Goal: Transaction & Acquisition: Book appointment/travel/reservation

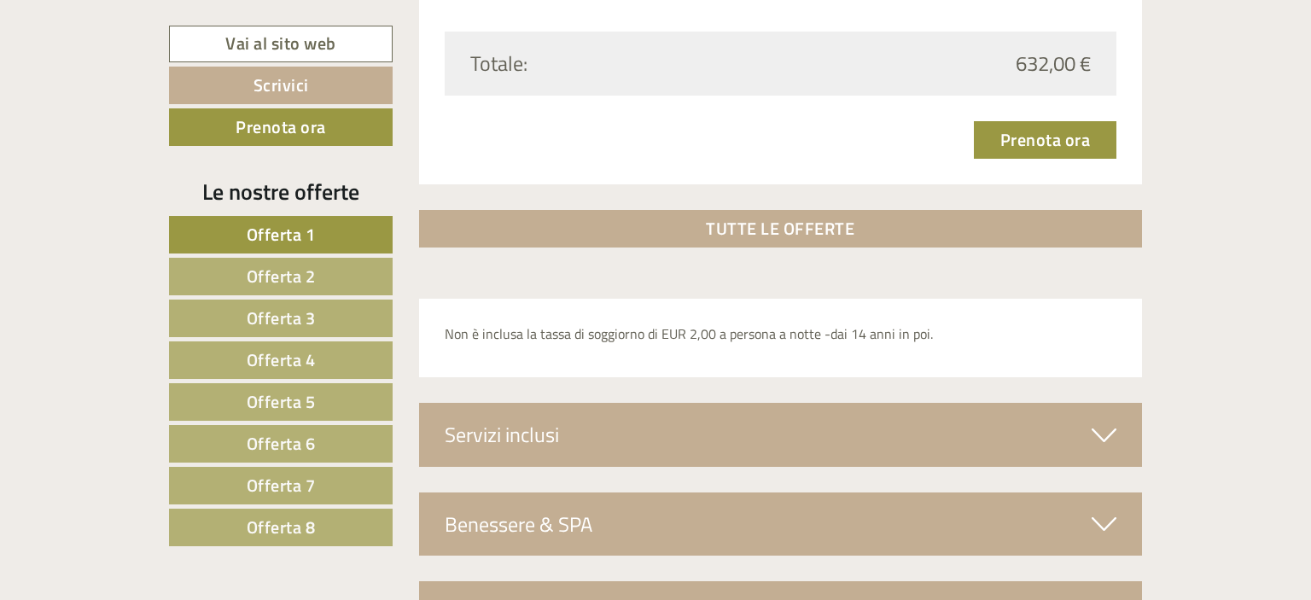
scroll to position [5114, 0]
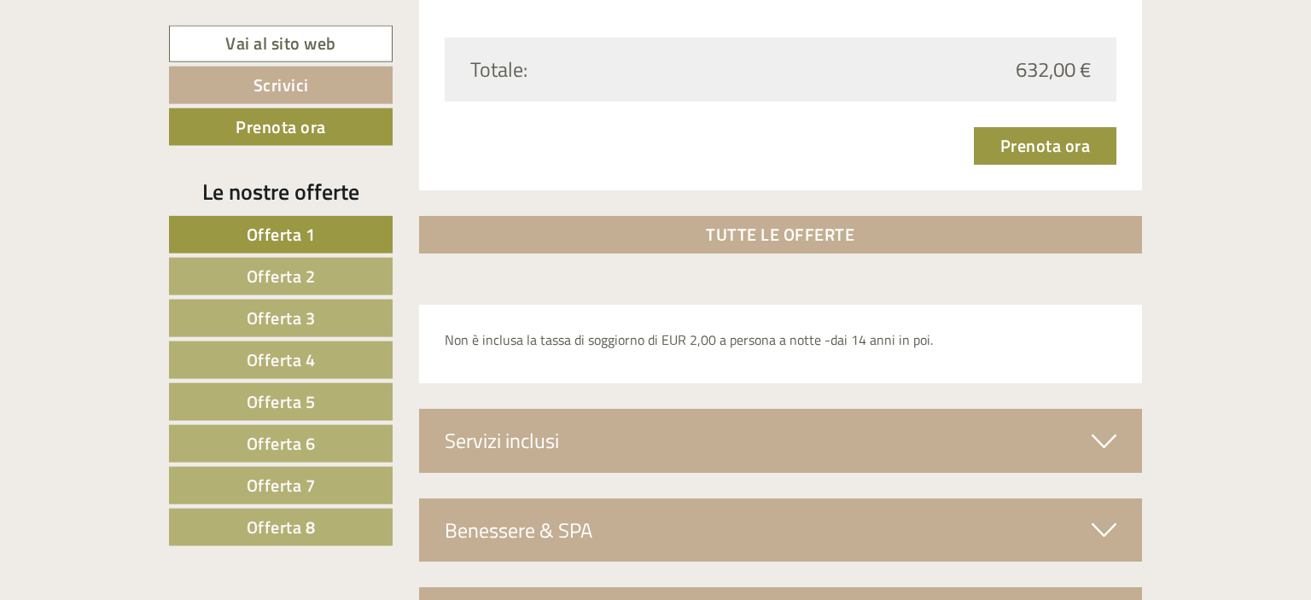
click at [949, 431] on div "Servizi inclusi" at bounding box center [781, 440] width 724 height 63
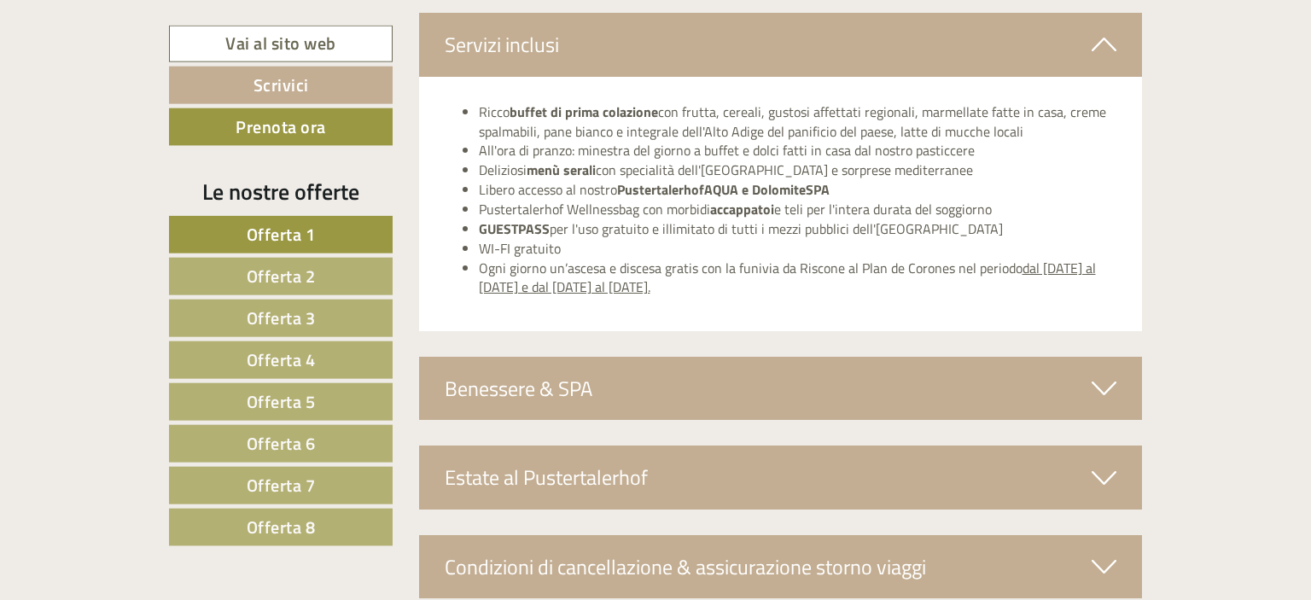
scroll to position [5510, 0]
click at [1115, 387] on icon at bounding box center [1104, 389] width 25 height 29
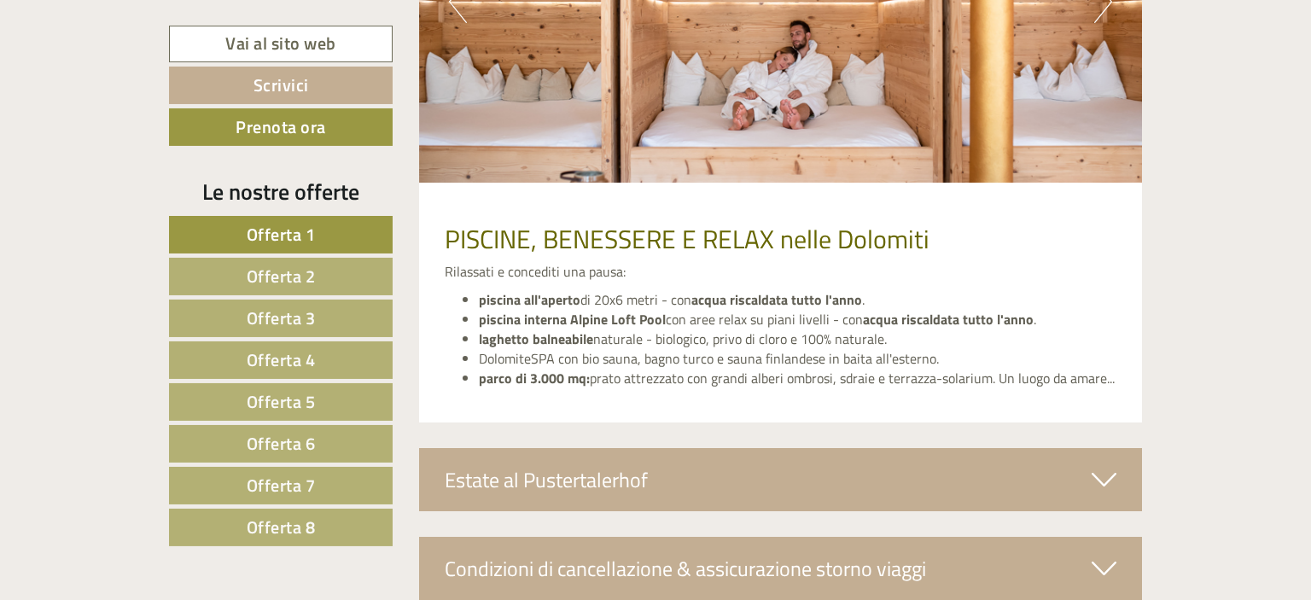
scroll to position [6115, 0]
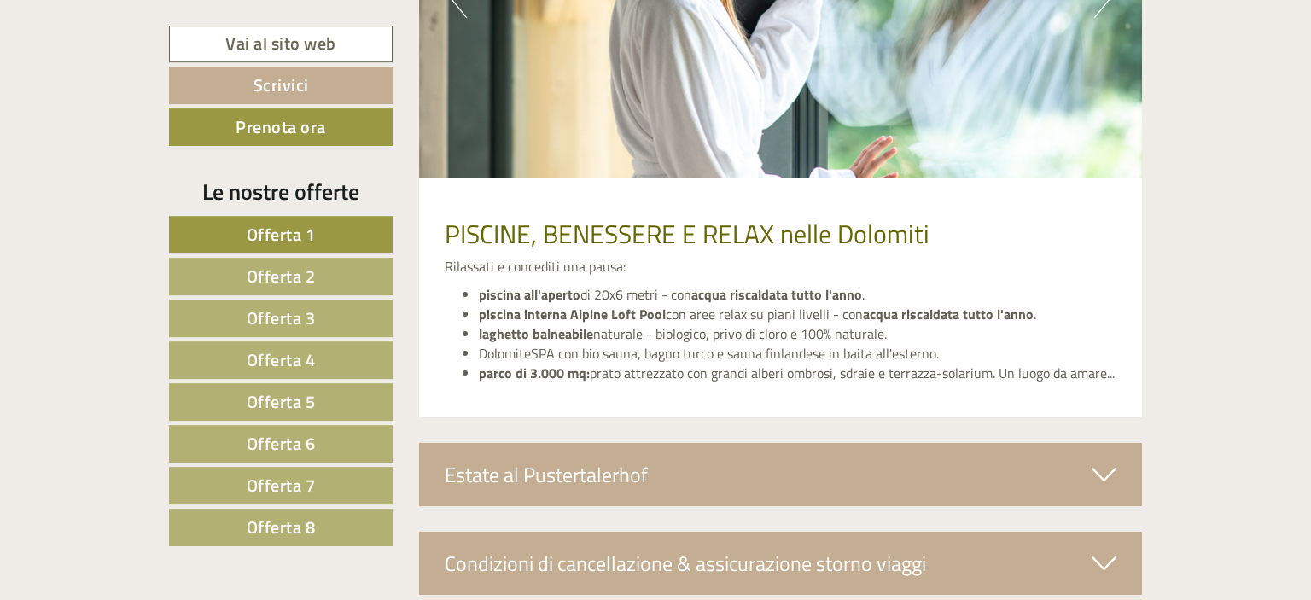
click at [1101, 469] on icon at bounding box center [1104, 474] width 25 height 29
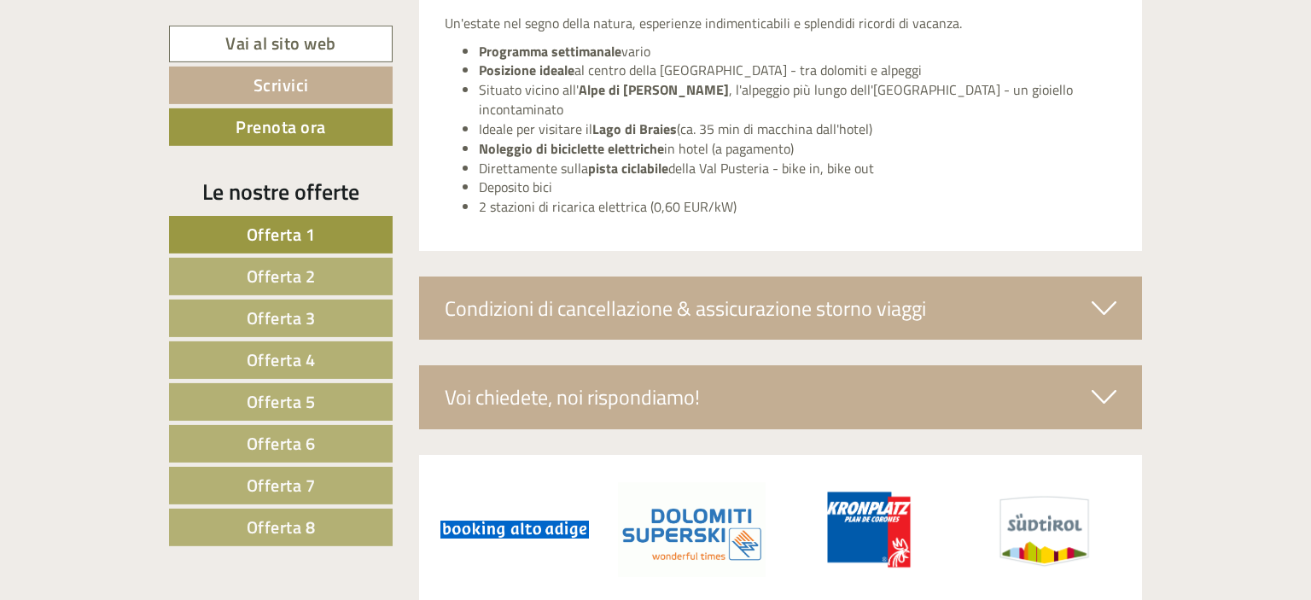
scroll to position [7039, 0]
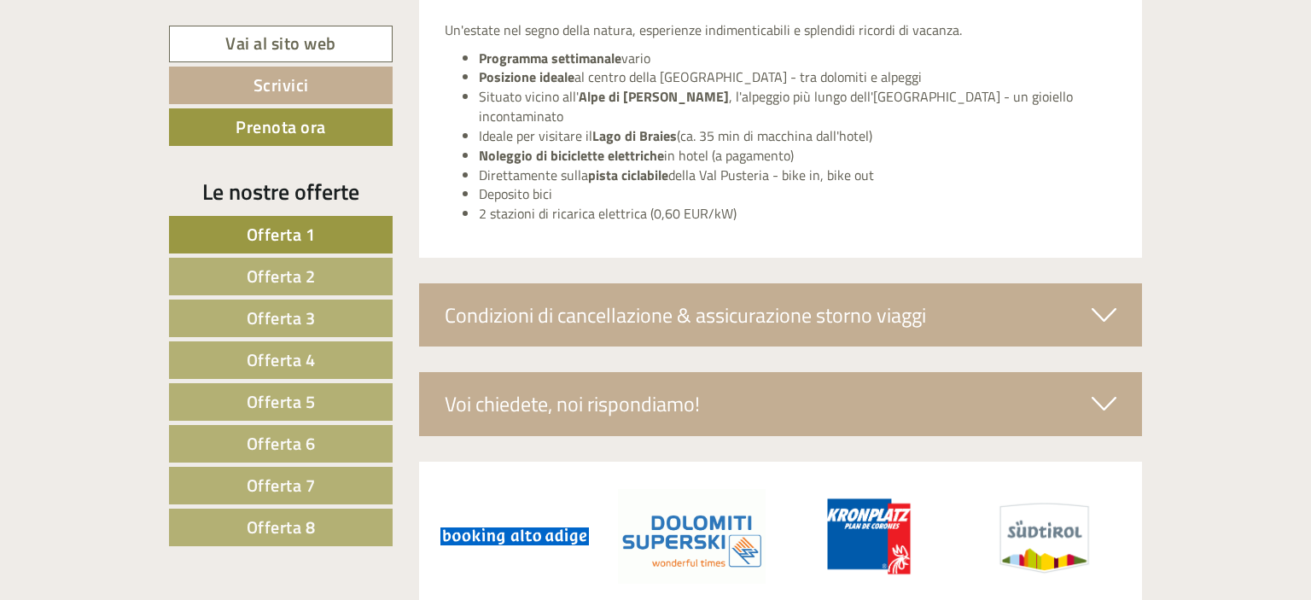
click at [278, 365] on span "Offerta 4" at bounding box center [281, 360] width 69 height 26
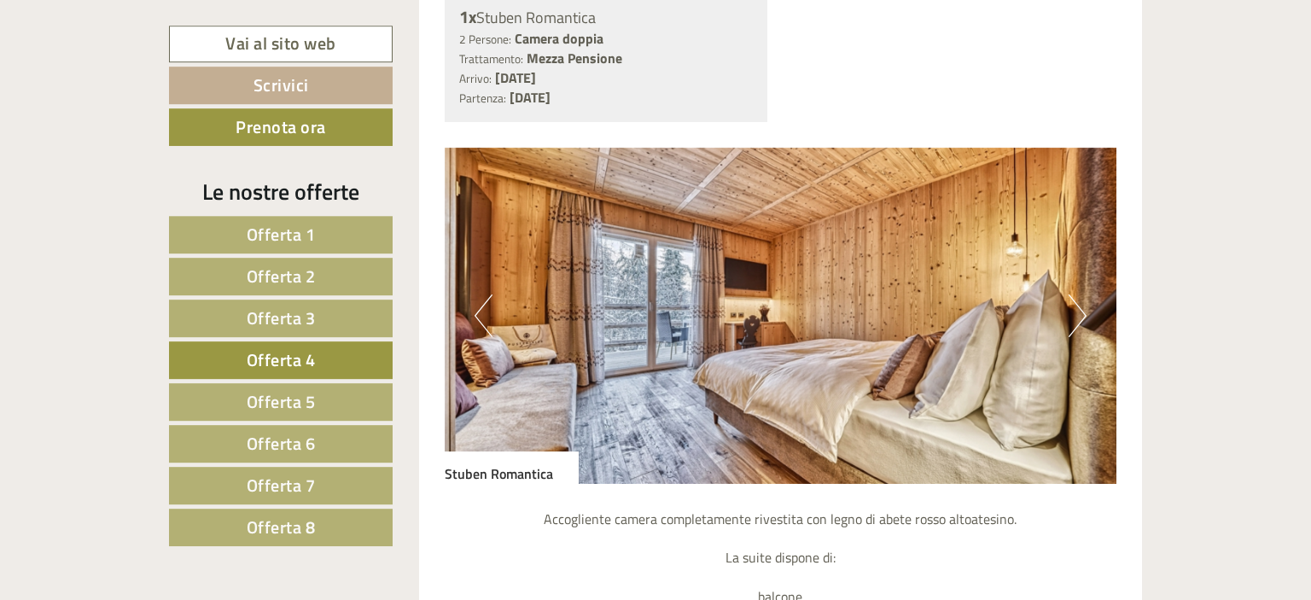
scroll to position [1427, 0]
click at [324, 384] on link "Offerta 5" at bounding box center [281, 402] width 224 height 38
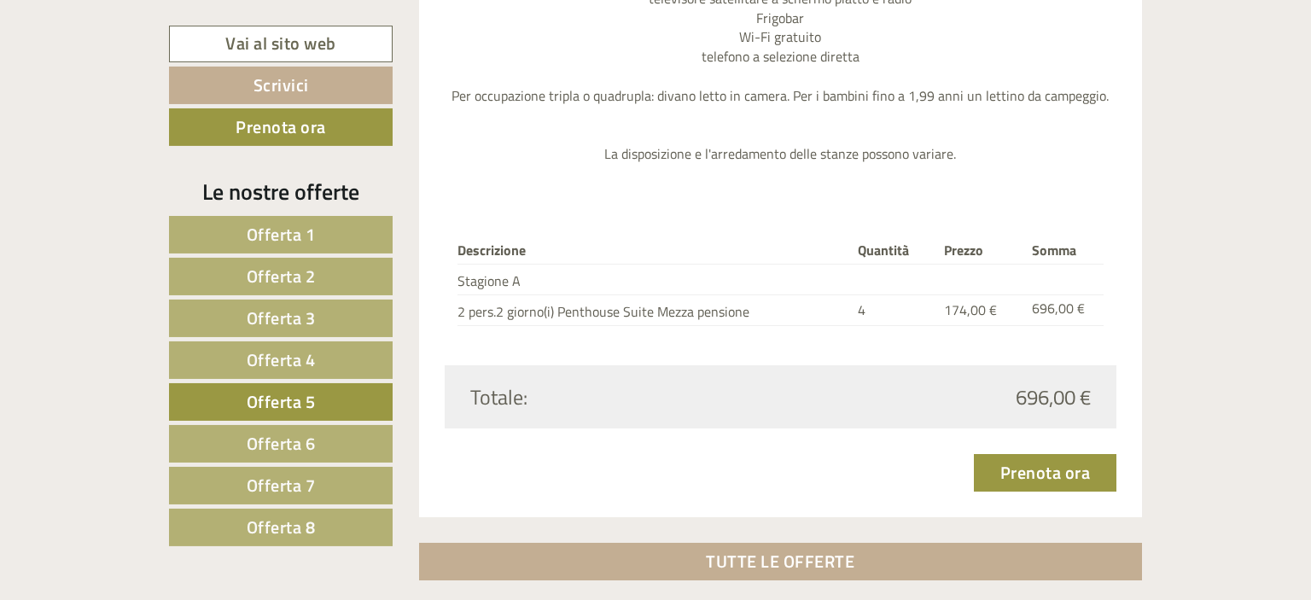
scroll to position [2195, 0]
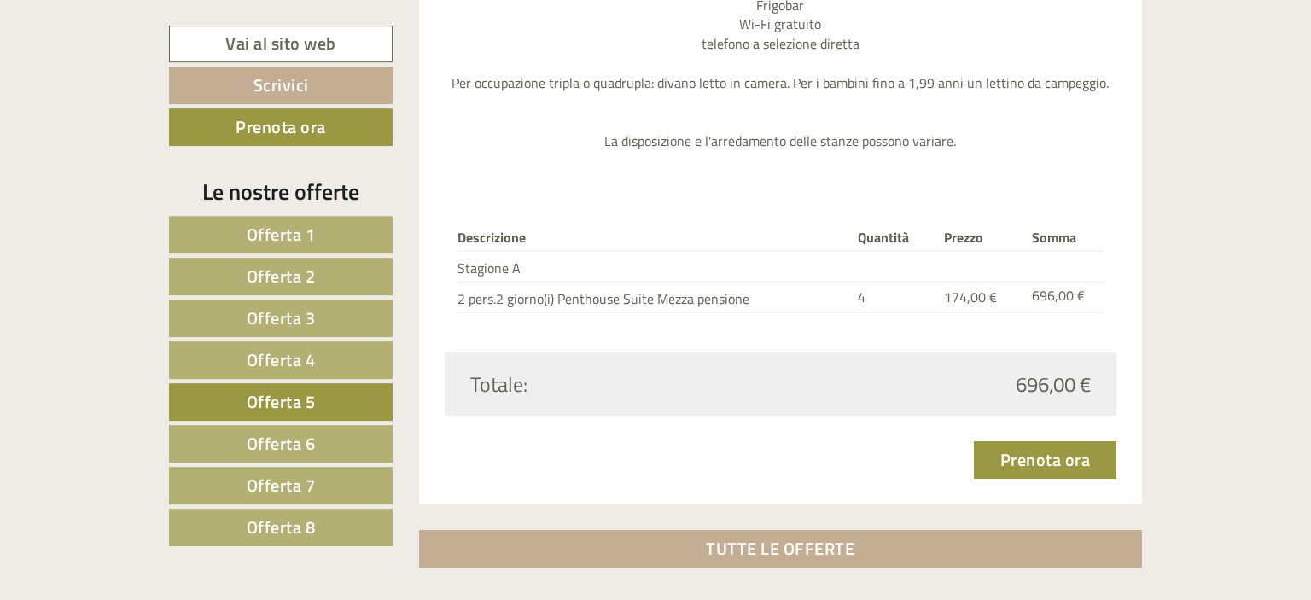
click at [280, 441] on span "Offerta 6" at bounding box center [281, 443] width 69 height 26
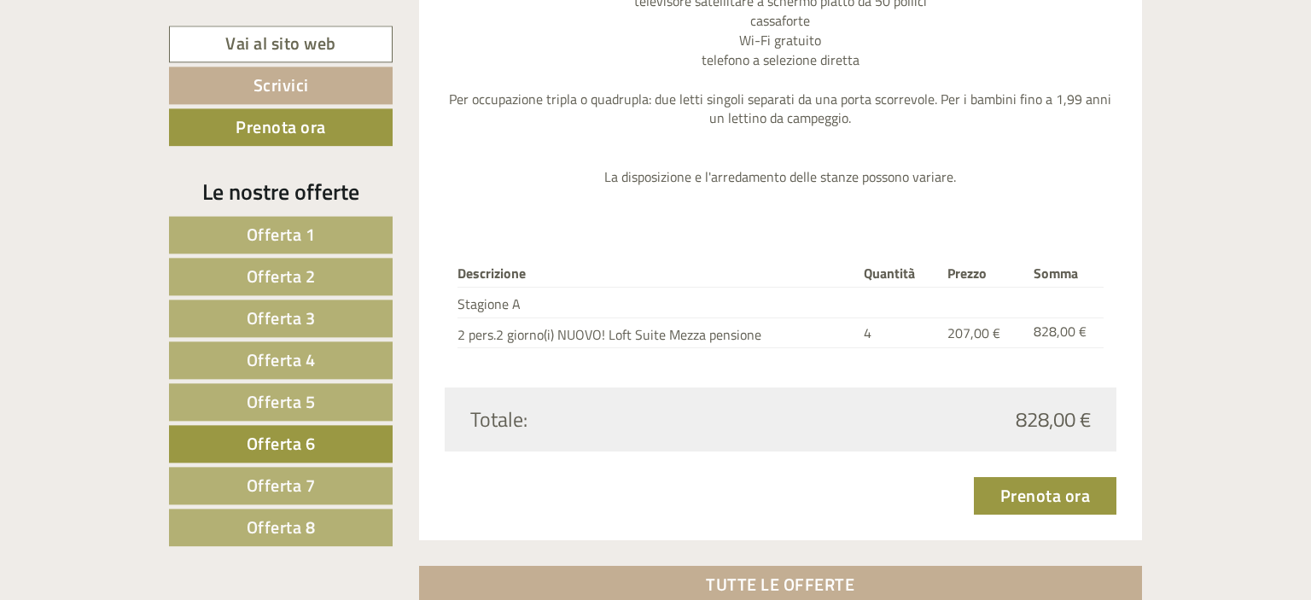
scroll to position [2216, 0]
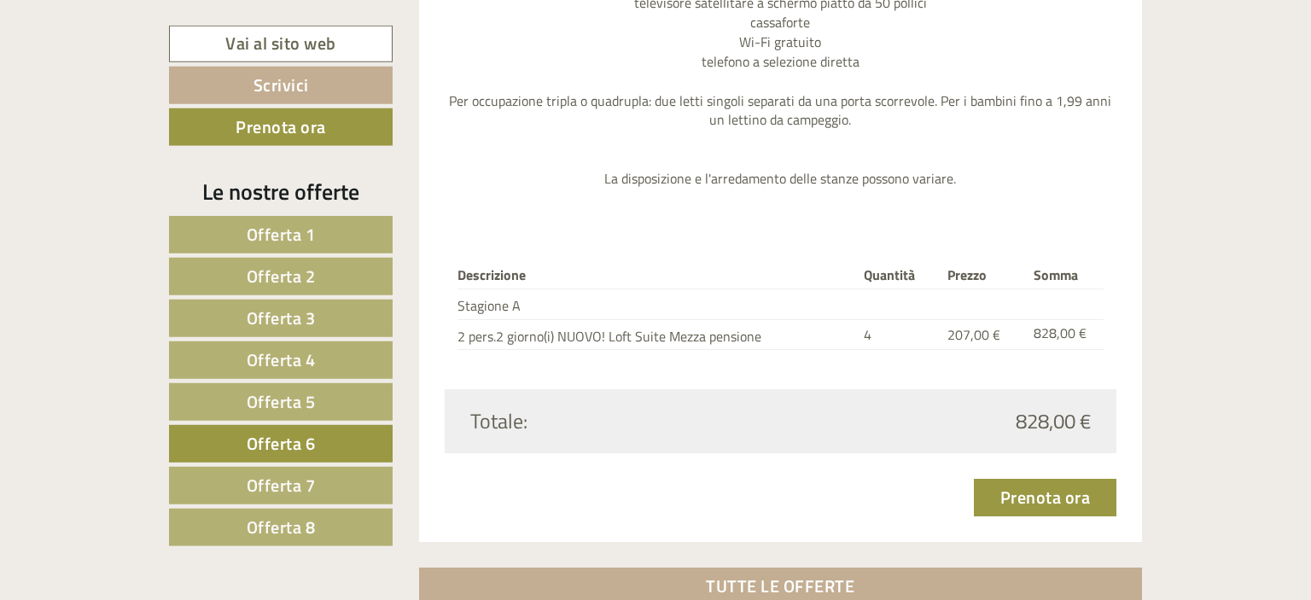
click at [317, 470] on link "Offerta 7" at bounding box center [281, 486] width 224 height 38
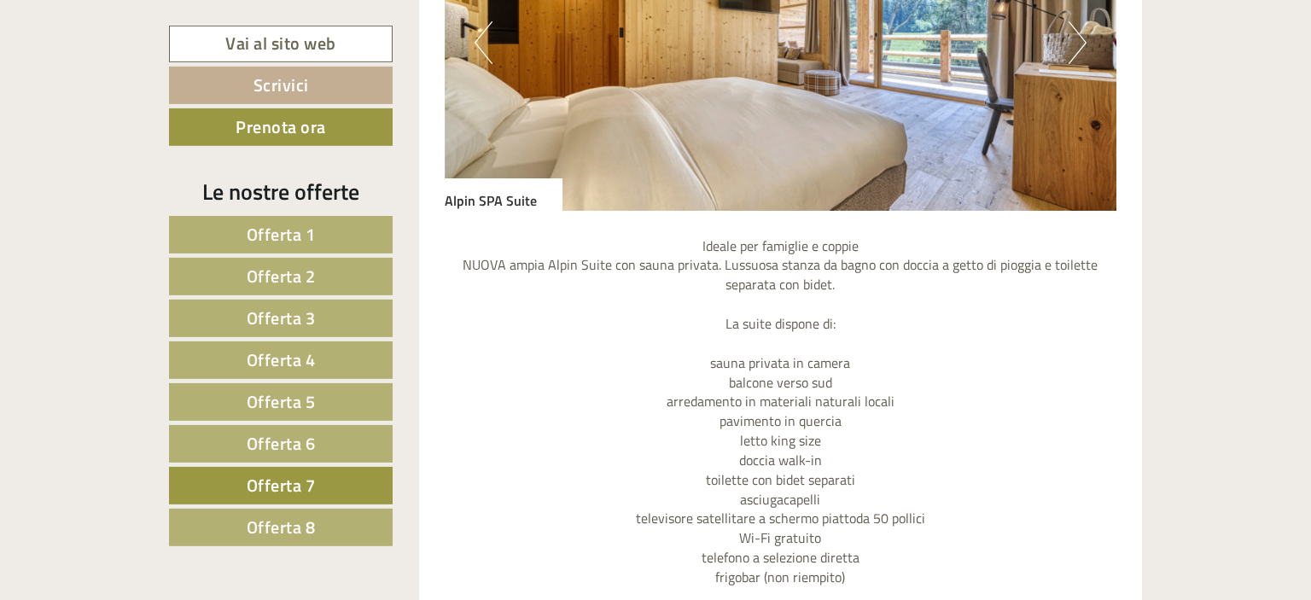
scroll to position [1705, 0]
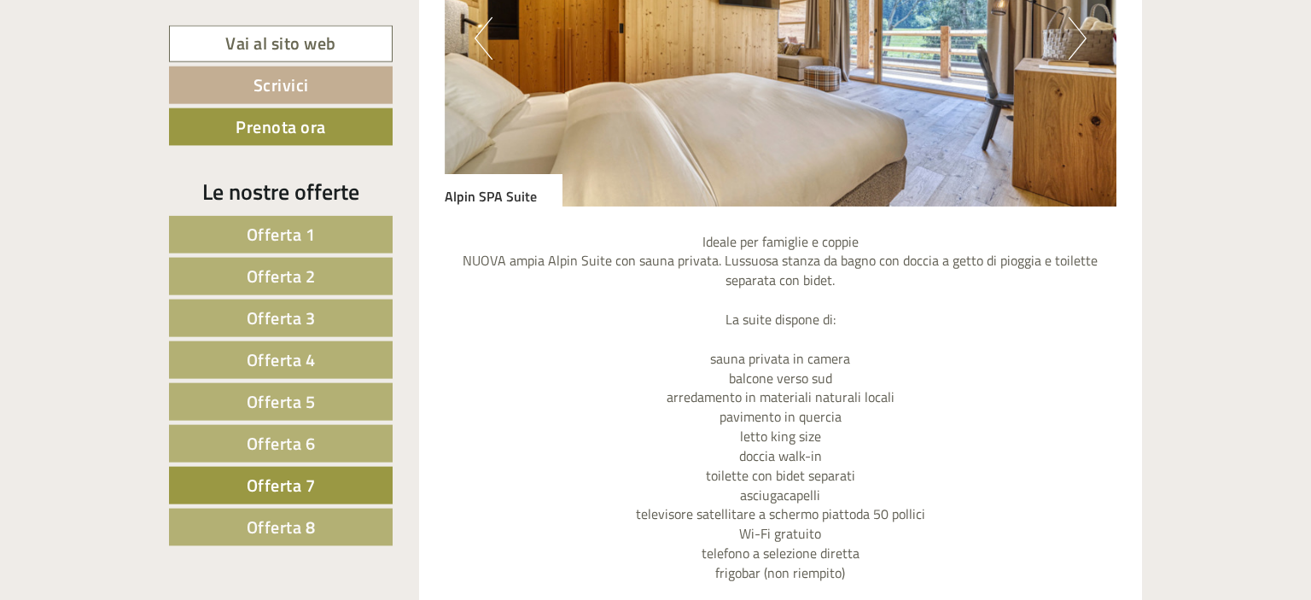
click at [305, 509] on link "Offerta 8" at bounding box center [281, 528] width 224 height 38
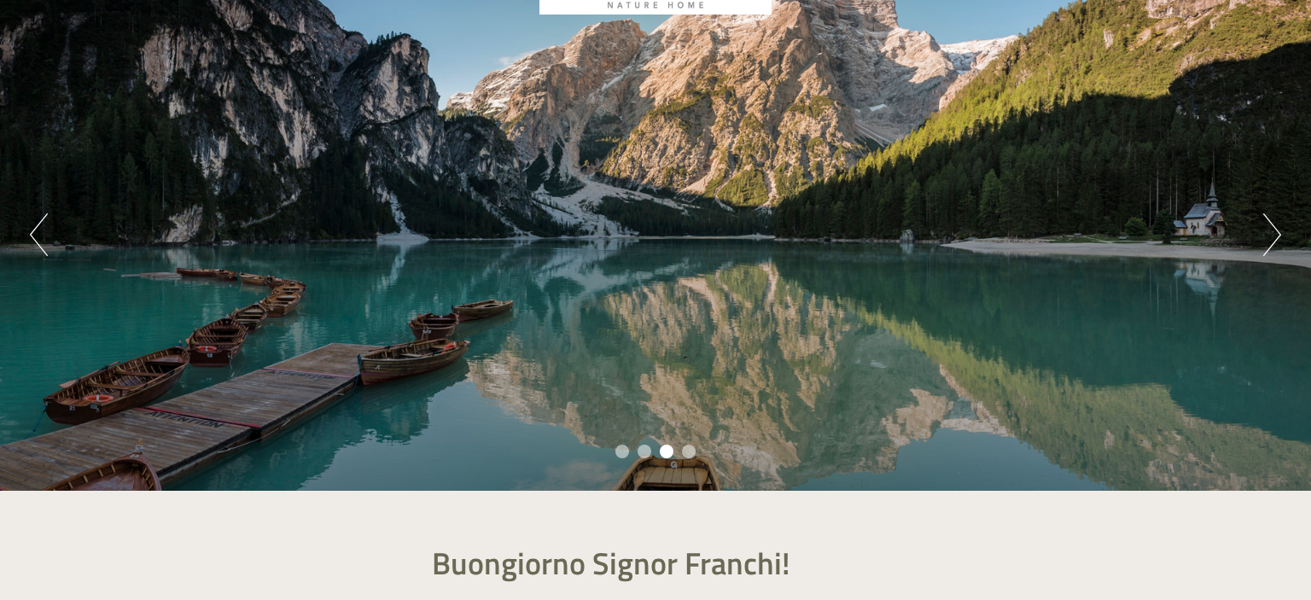
scroll to position [96, 0]
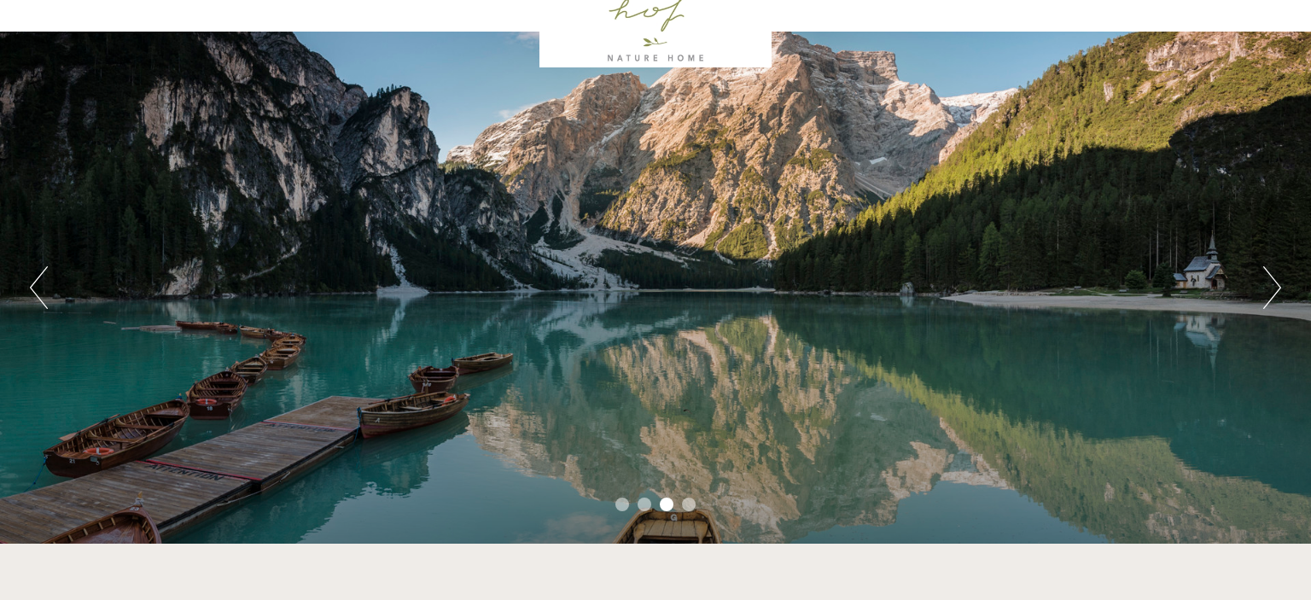
click at [1273, 301] on button "Next" at bounding box center [1273, 287] width 18 height 43
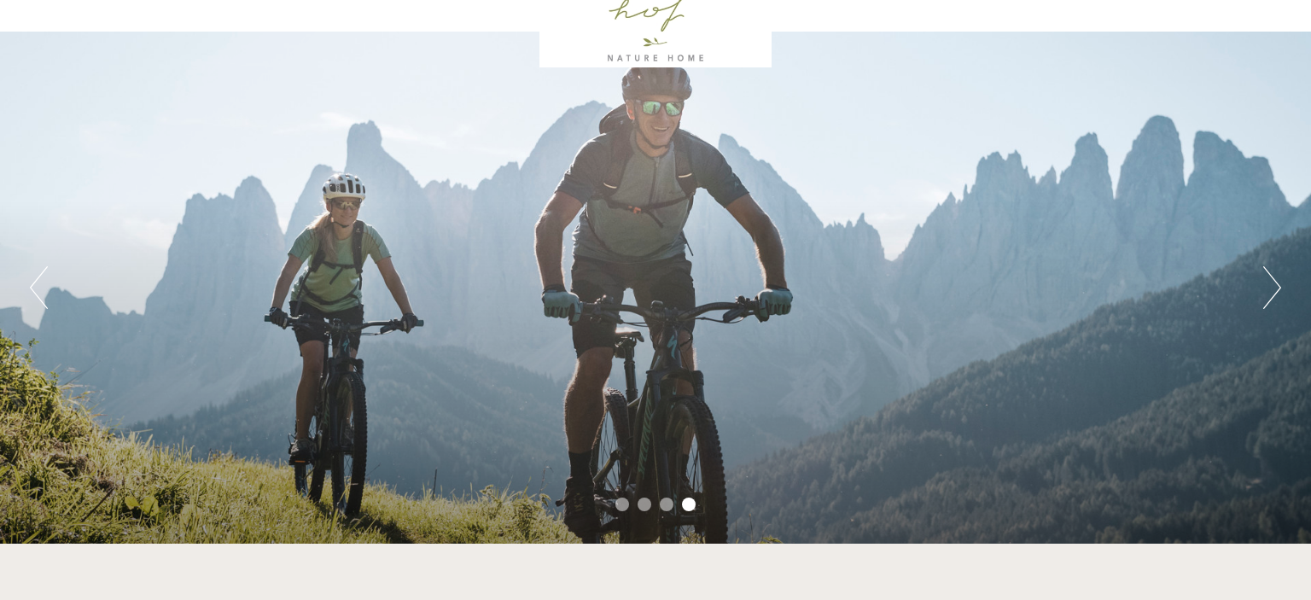
click at [1273, 301] on button "Next" at bounding box center [1273, 287] width 18 height 43
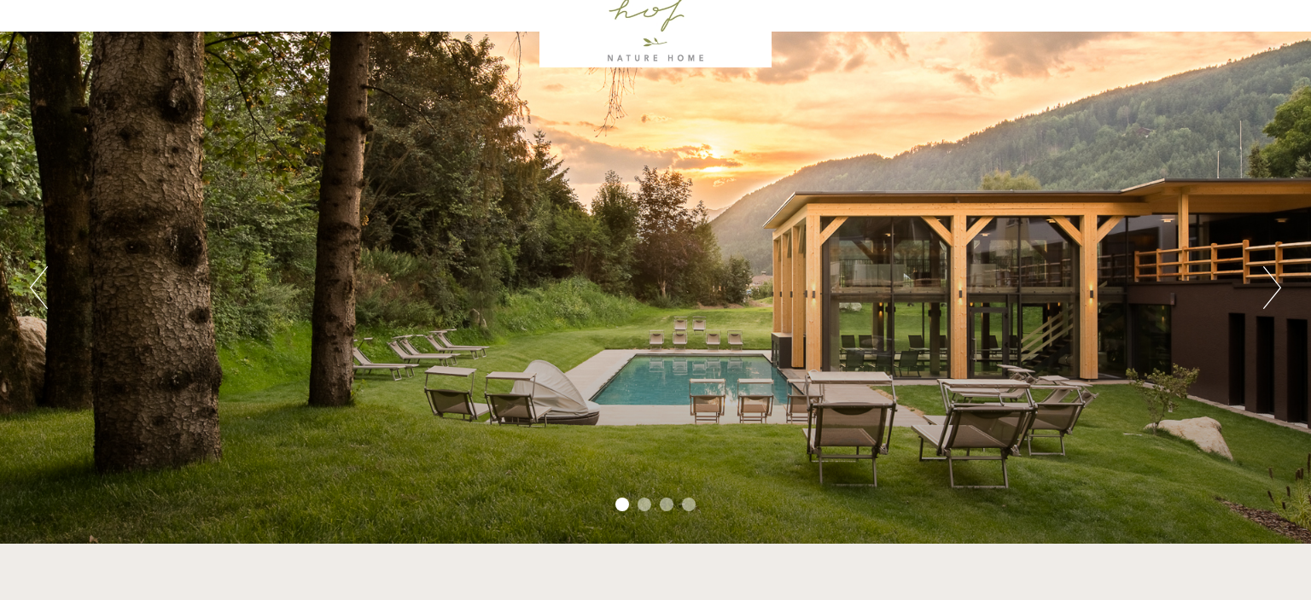
click at [1273, 301] on button "Next" at bounding box center [1273, 287] width 18 height 43
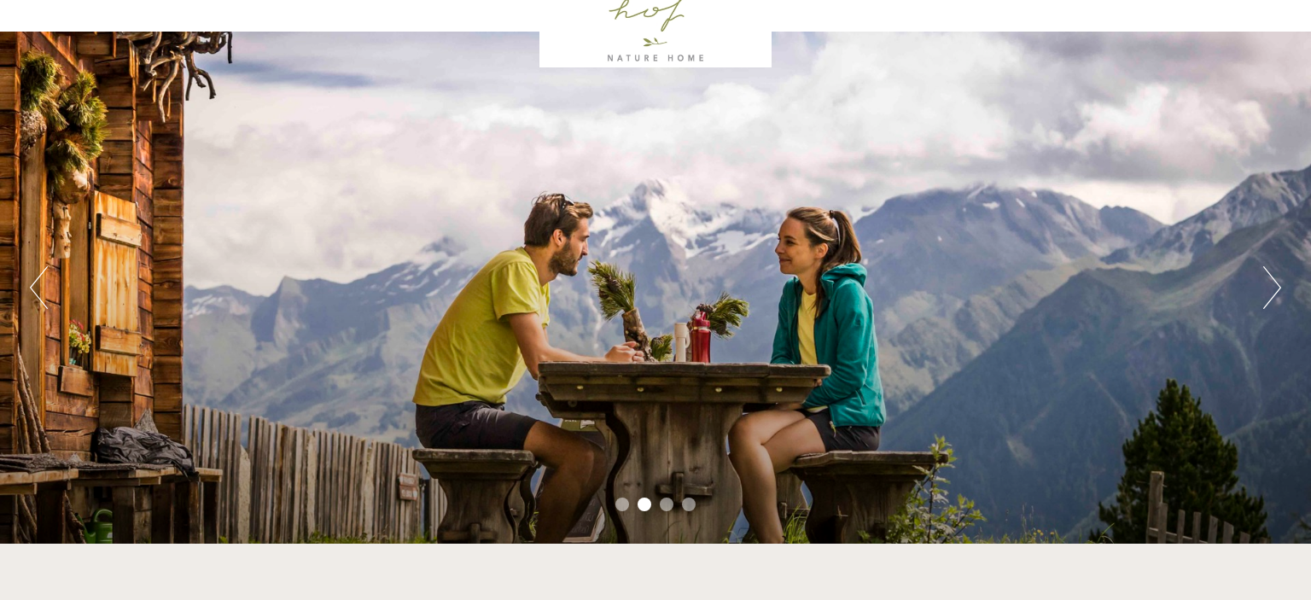
click at [1273, 301] on button "Next" at bounding box center [1273, 287] width 18 height 43
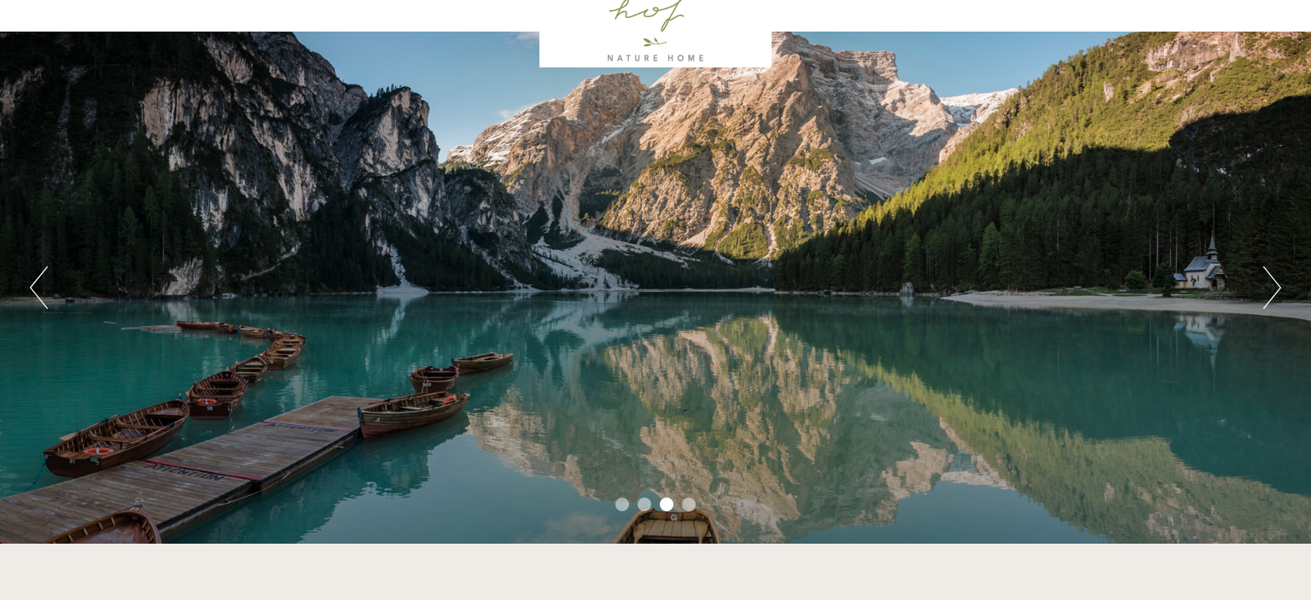
click at [1273, 301] on button "Next" at bounding box center [1273, 287] width 18 height 43
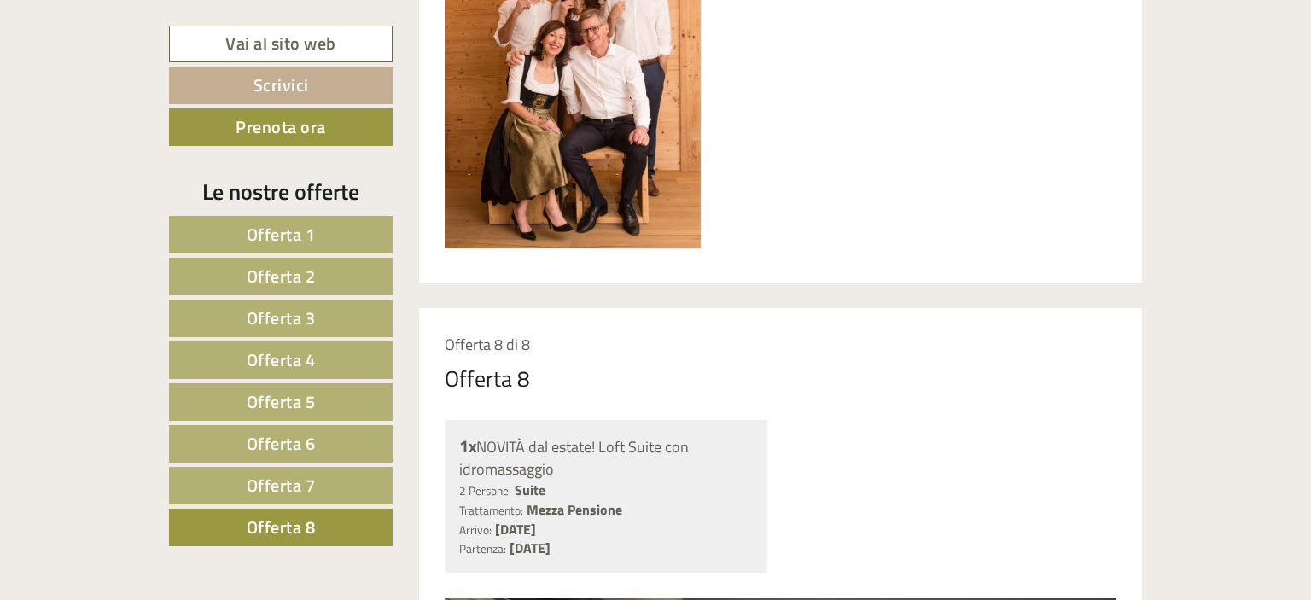
scroll to position [999, 0]
click at [315, 225] on span "Offerta 1" at bounding box center [281, 234] width 69 height 26
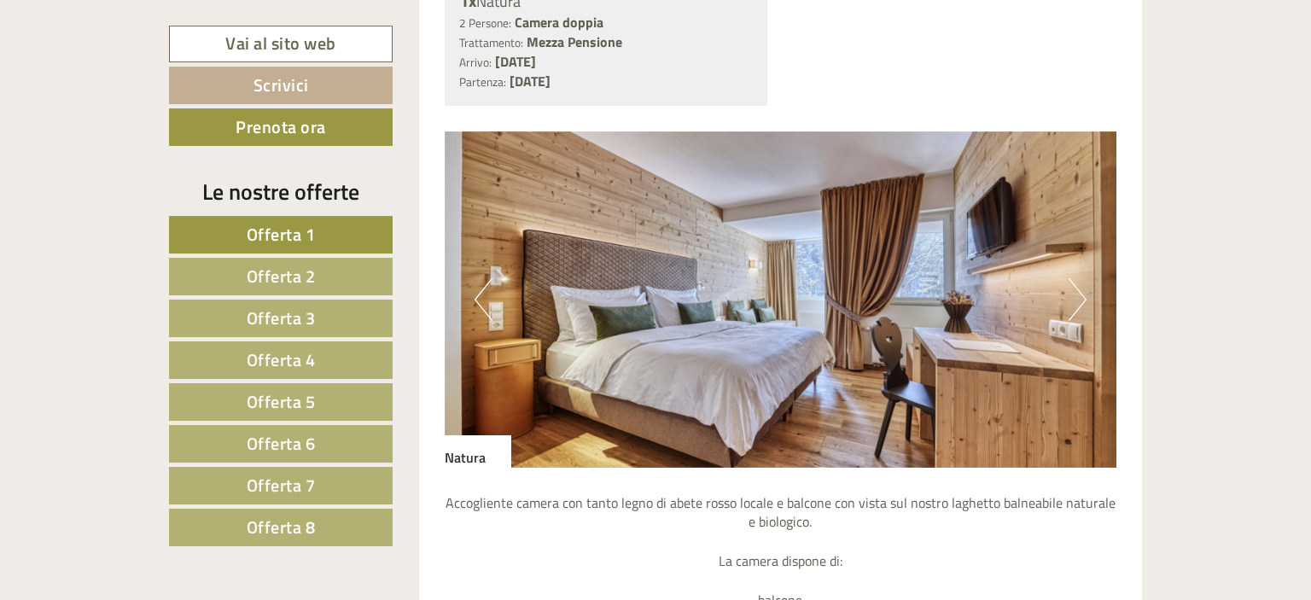
scroll to position [1441, 0]
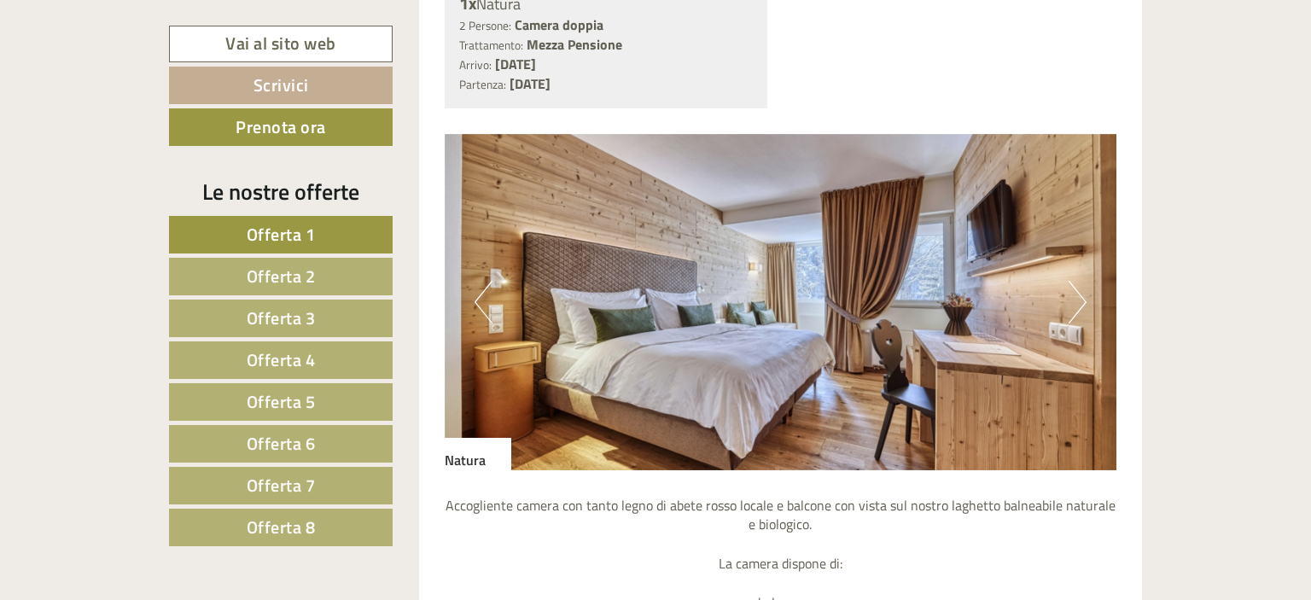
click at [1076, 301] on button "Next" at bounding box center [1078, 302] width 18 height 43
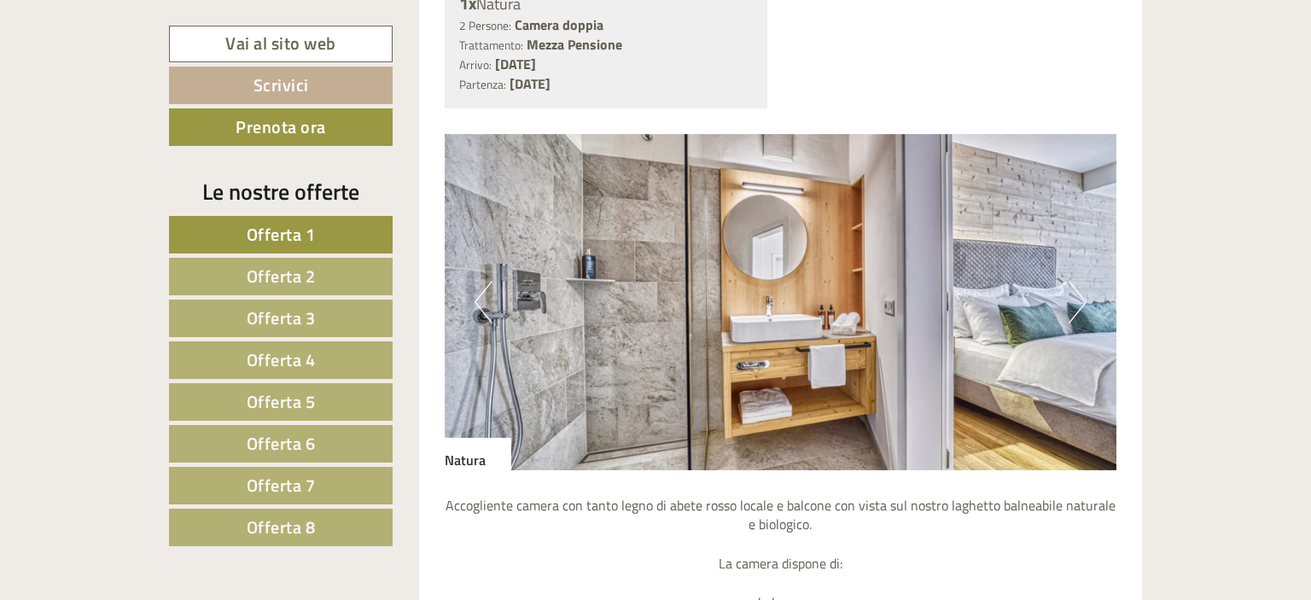
click at [1076, 301] on button "Next" at bounding box center [1078, 302] width 18 height 43
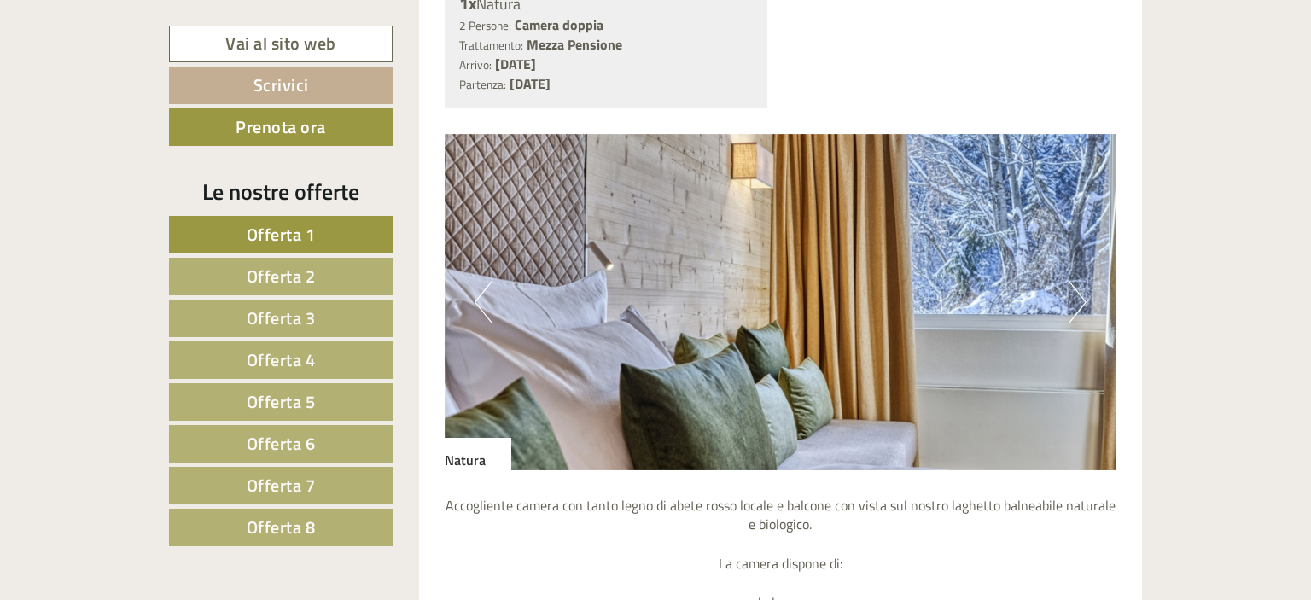
click at [1076, 301] on button "Next" at bounding box center [1078, 302] width 18 height 43
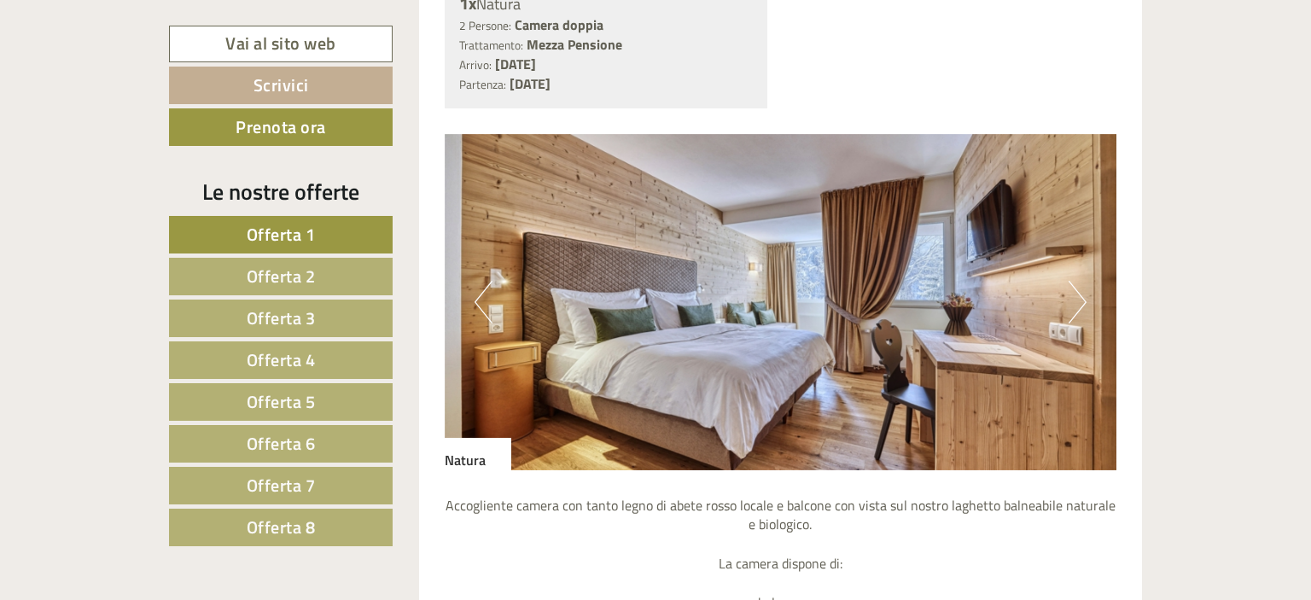
click at [1076, 301] on button "Next" at bounding box center [1078, 302] width 18 height 43
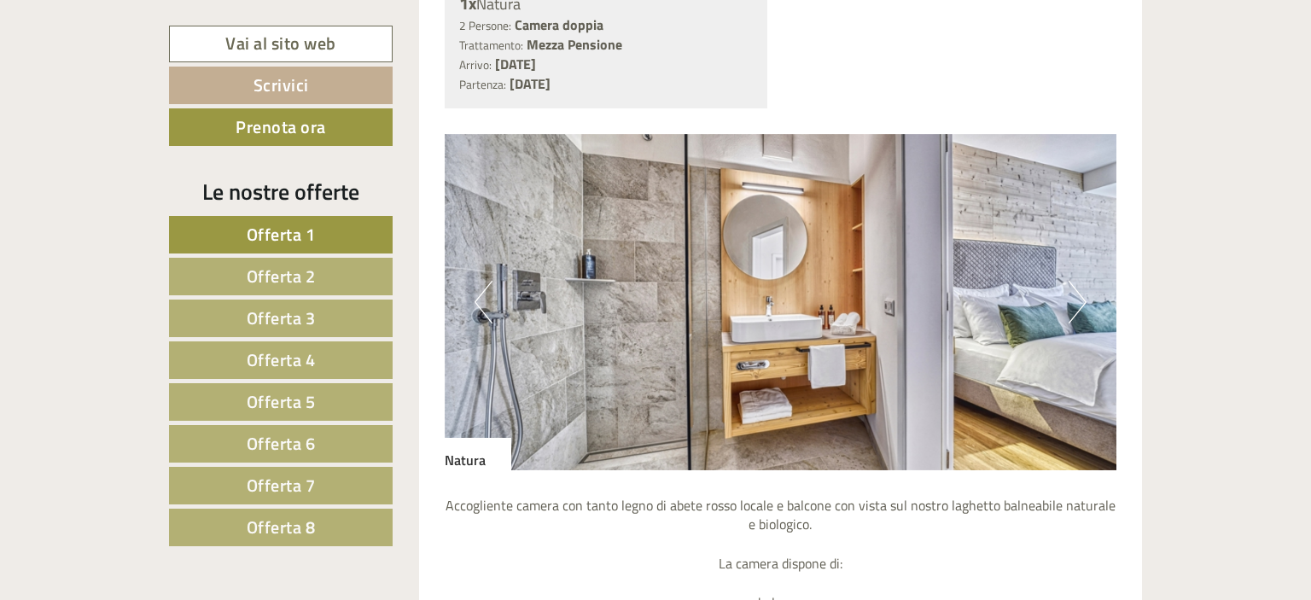
click at [1076, 301] on button "Next" at bounding box center [1078, 302] width 18 height 43
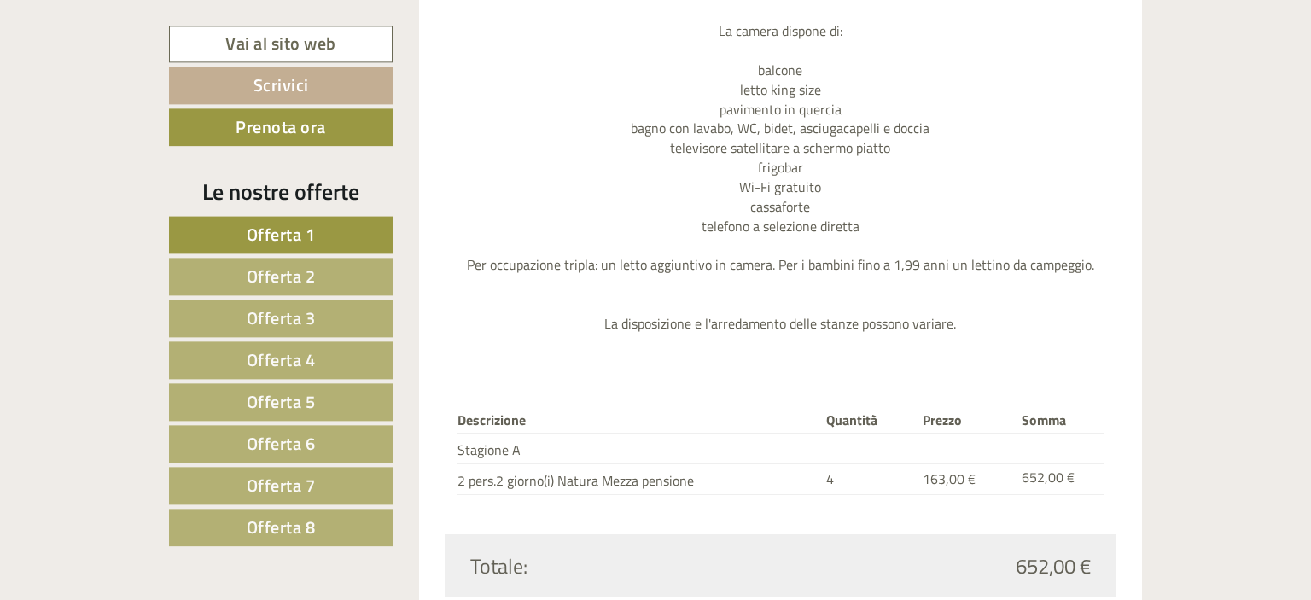
scroll to position [1981, 0]
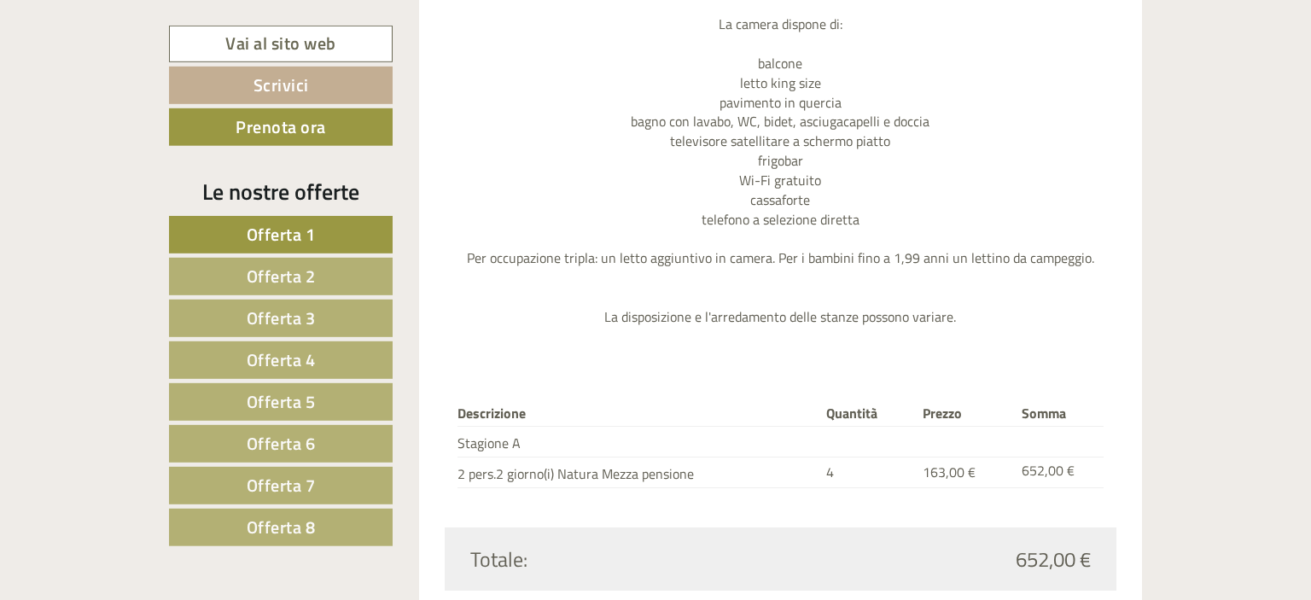
click at [287, 392] on span "Offerta 5" at bounding box center [281, 401] width 69 height 26
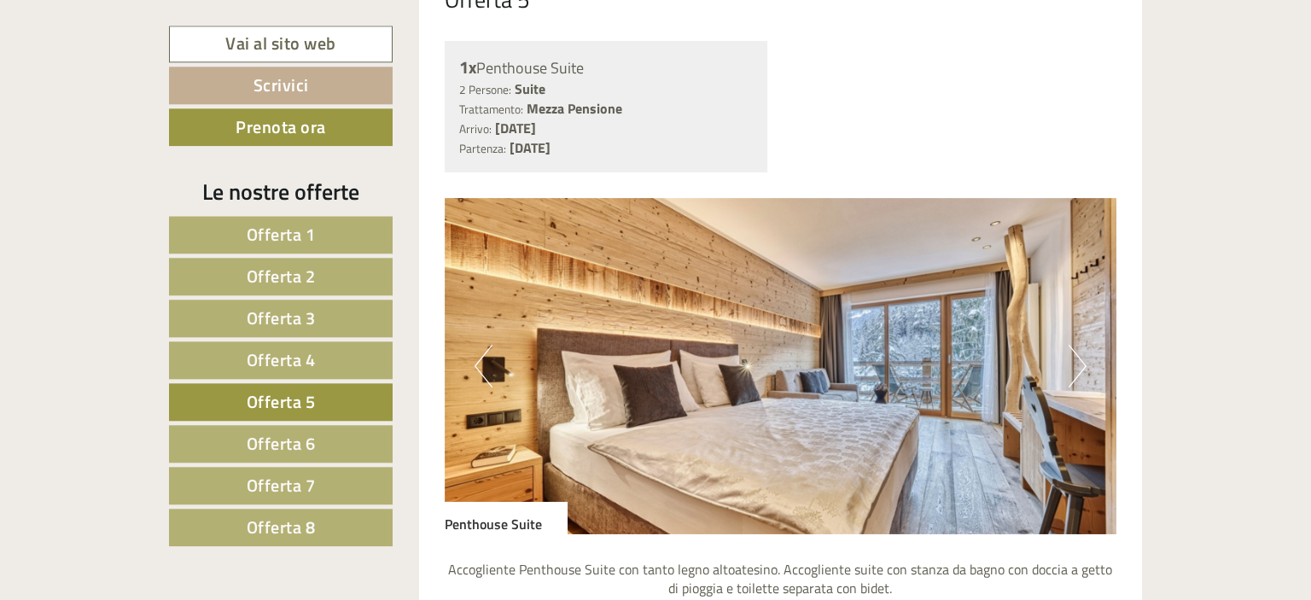
scroll to position [1386, 0]
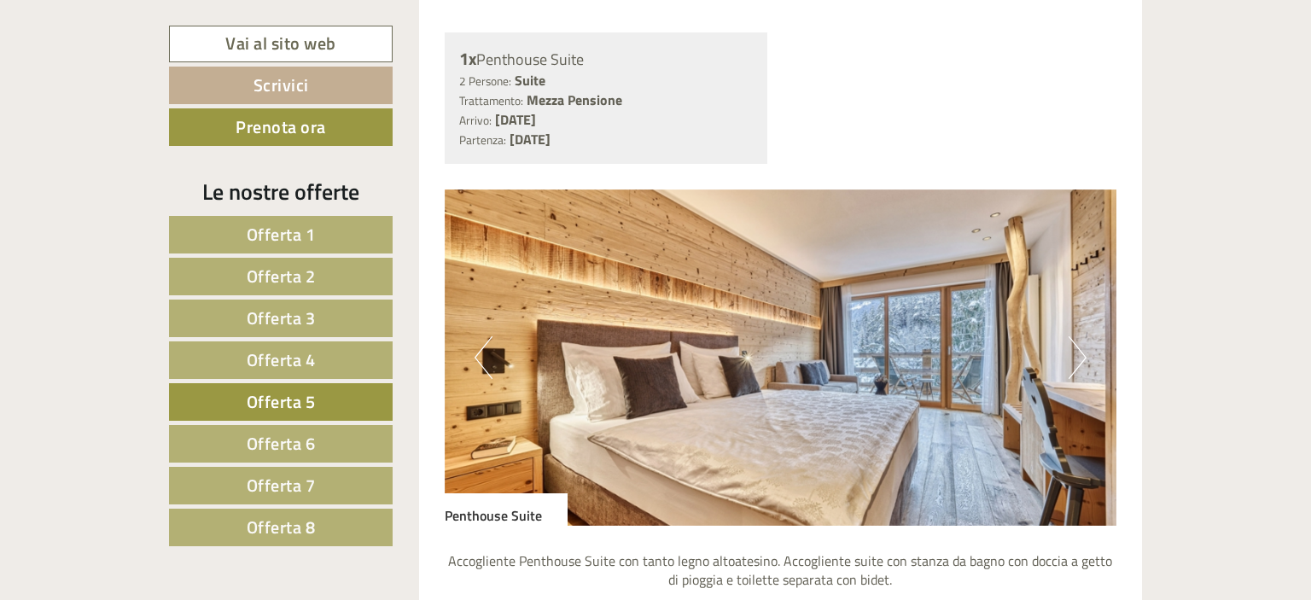
click at [1081, 370] on button "Next" at bounding box center [1078, 357] width 18 height 43
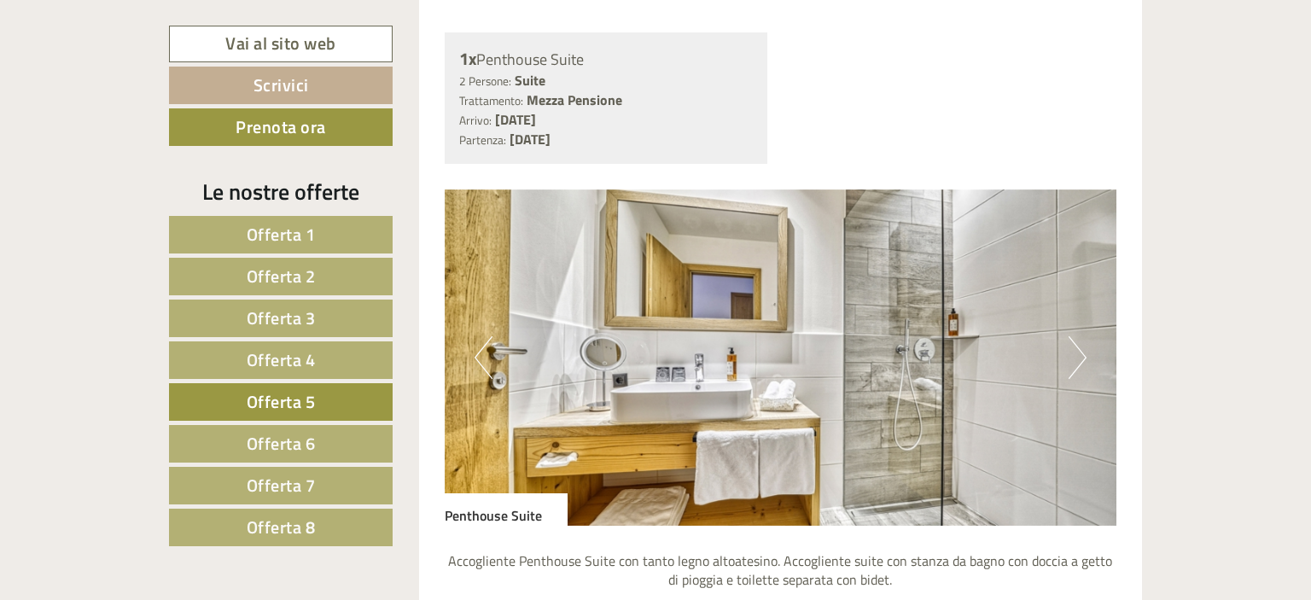
click at [1081, 367] on button "Next" at bounding box center [1078, 357] width 18 height 43
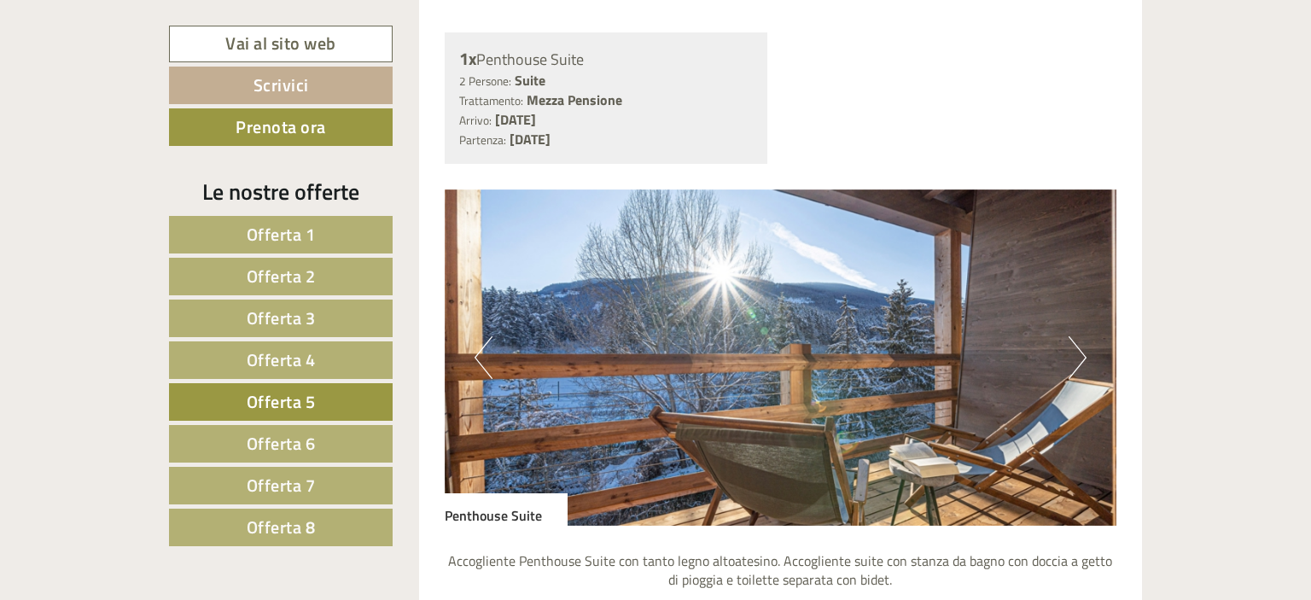
click at [1081, 367] on button "Next" at bounding box center [1078, 357] width 18 height 43
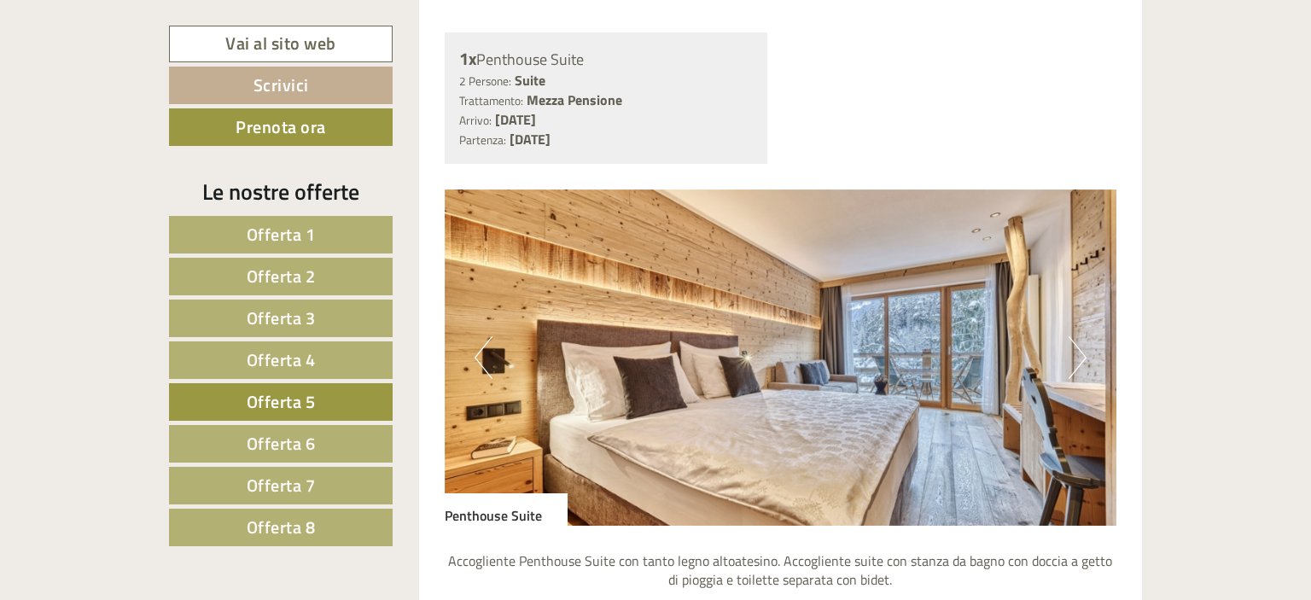
scroll to position [1588, 0]
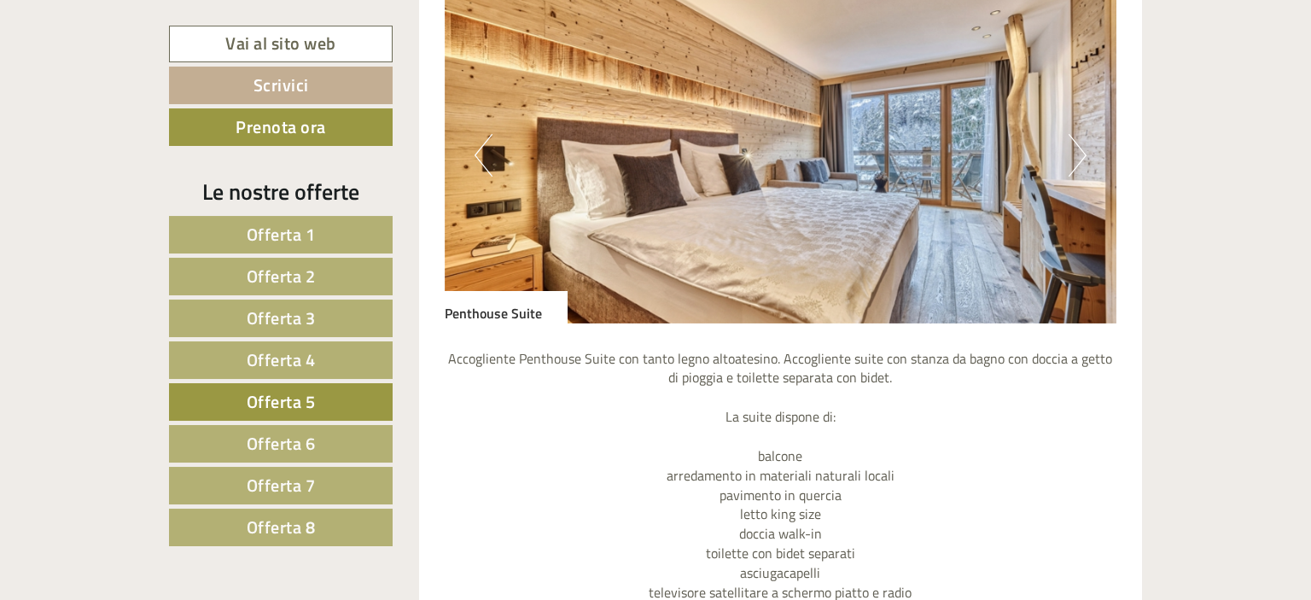
click at [269, 445] on span "Offerta 6" at bounding box center [281, 443] width 69 height 26
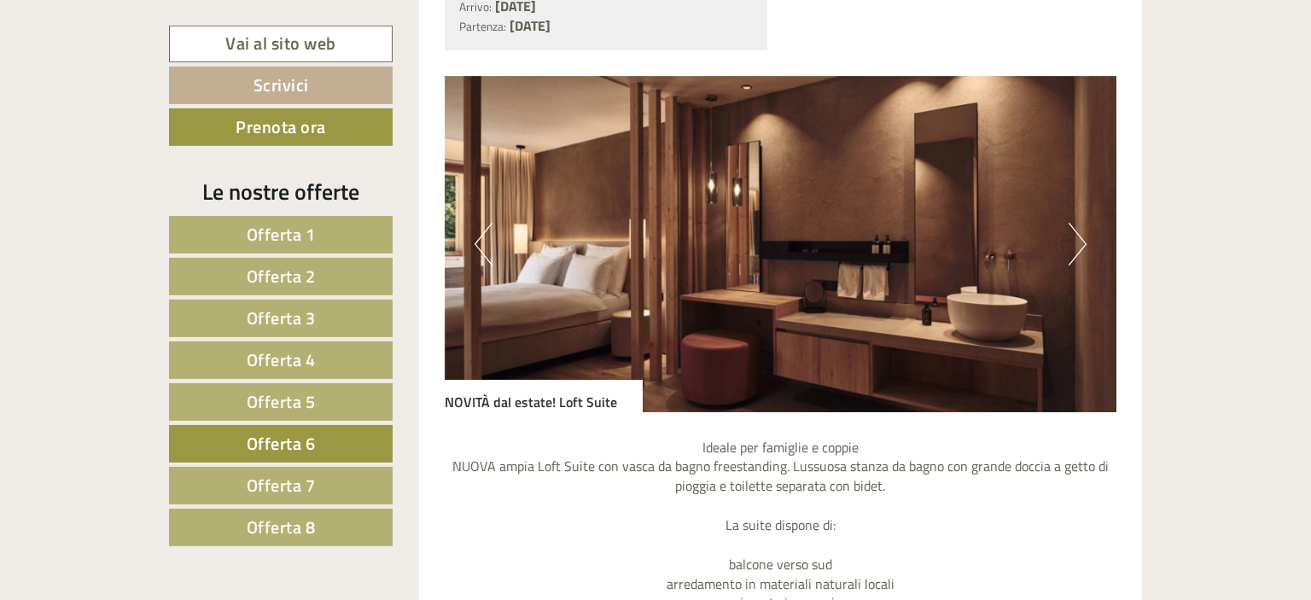
scroll to position [1499, 0]
click at [1058, 282] on img at bounding box center [781, 244] width 673 height 336
click at [1067, 261] on img at bounding box center [781, 244] width 673 height 336
click at [1084, 233] on button "Next" at bounding box center [1078, 244] width 18 height 43
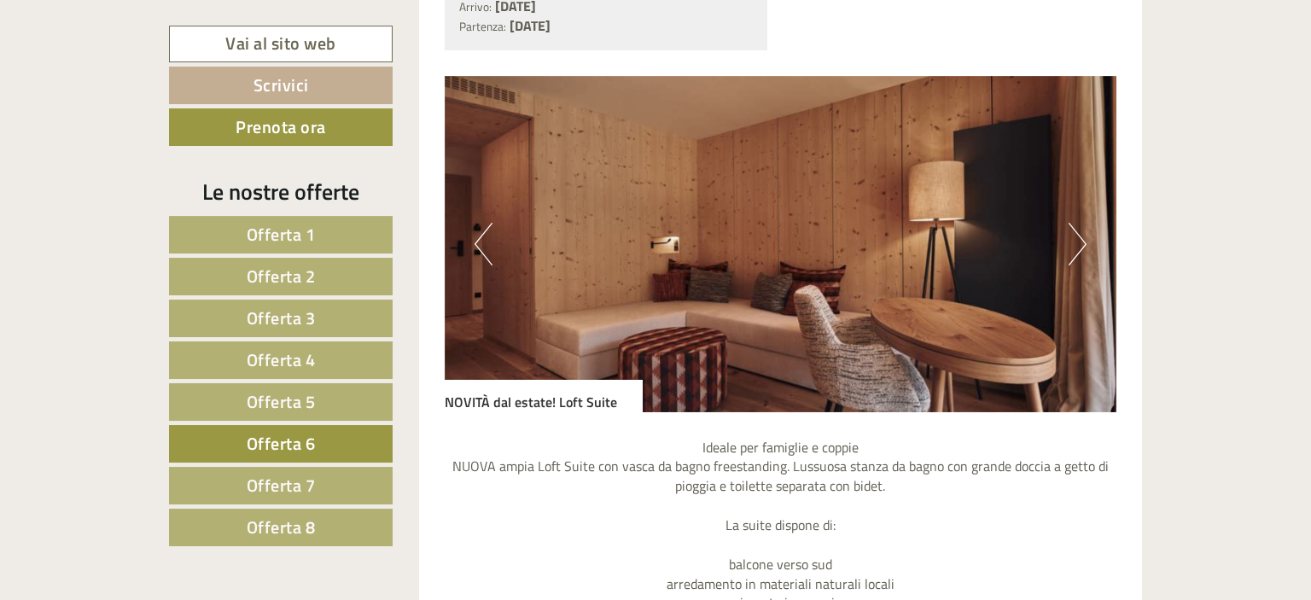
click at [1084, 233] on button "Next" at bounding box center [1078, 244] width 18 height 43
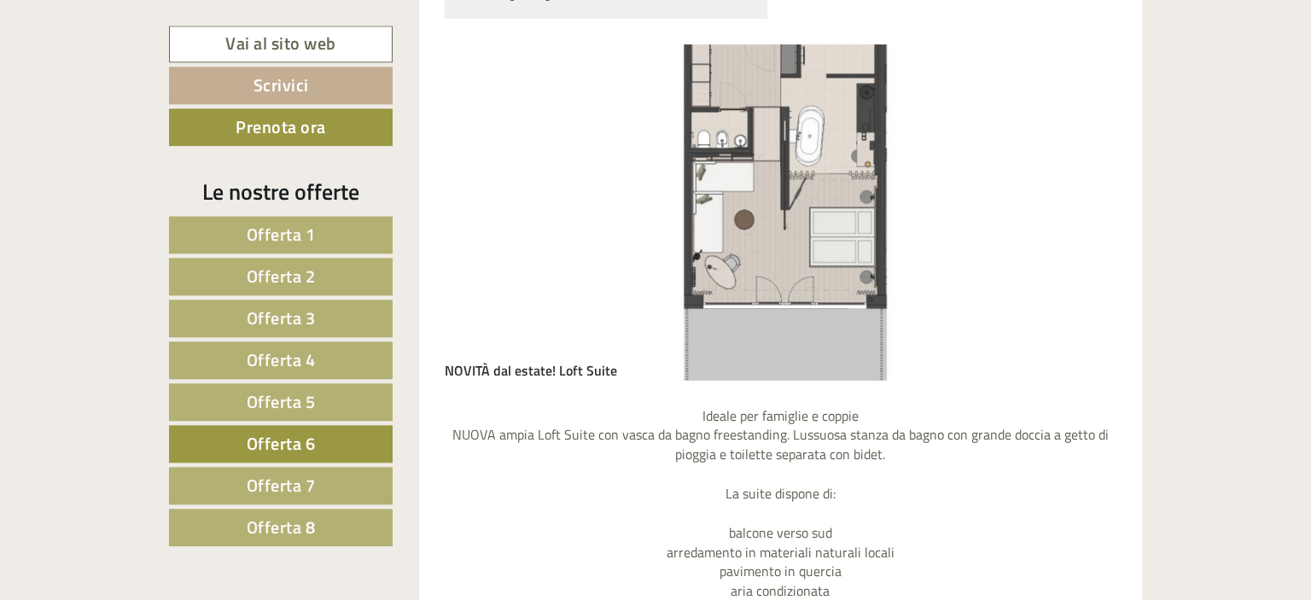
scroll to position [1529, 0]
click at [1116, 198] on img at bounding box center [781, 214] width 673 height 336
click at [792, 273] on img at bounding box center [781, 214] width 673 height 336
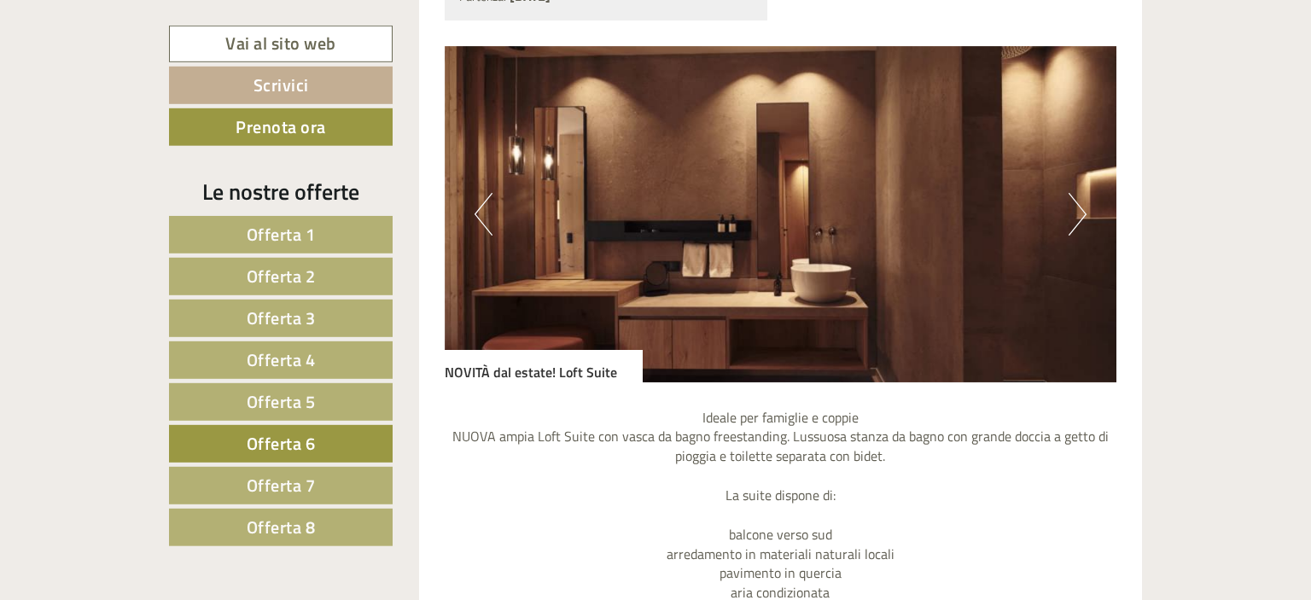
click at [258, 476] on span "Offerta 7" at bounding box center [281, 485] width 69 height 26
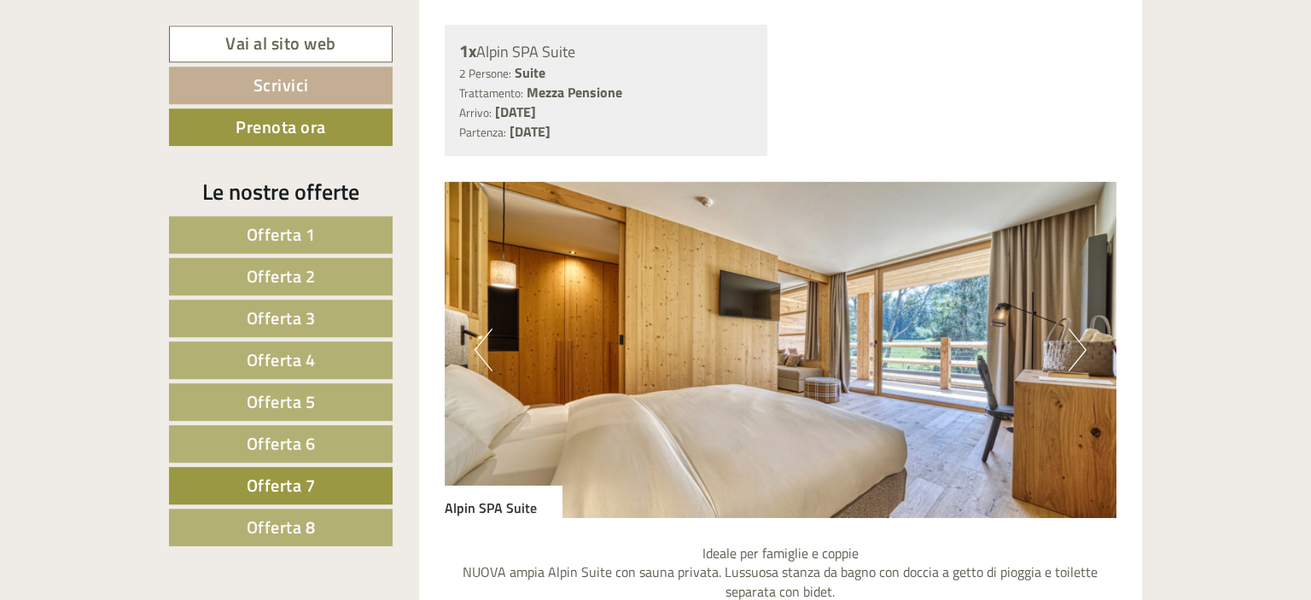
scroll to position [1389, 0]
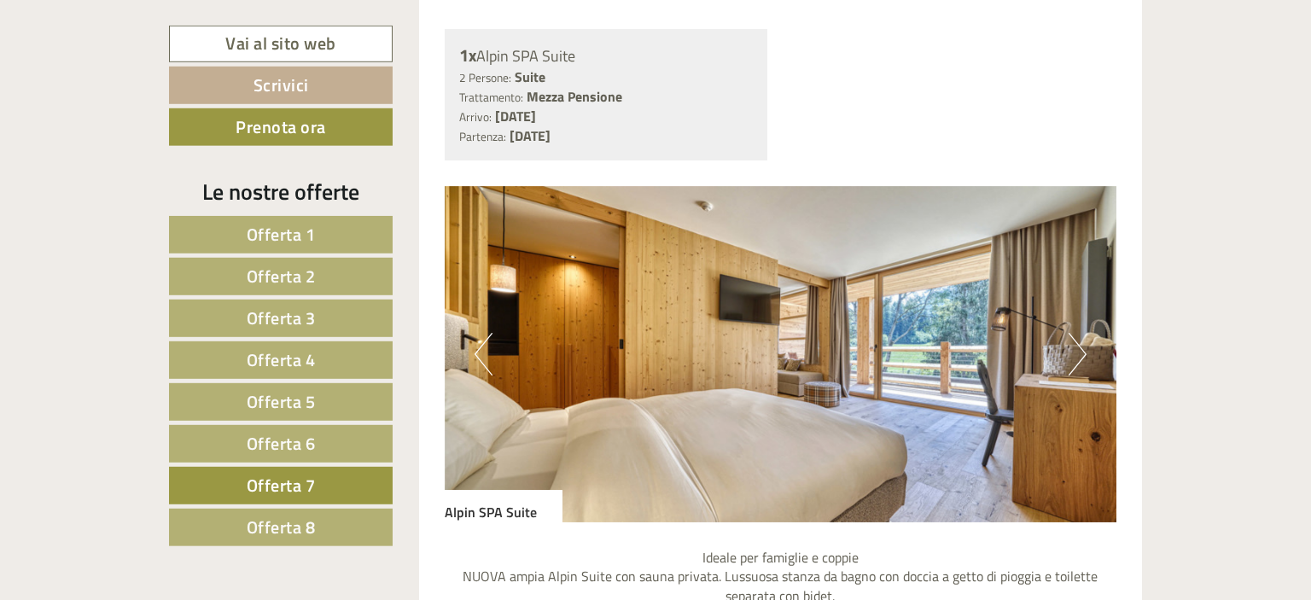
click at [1078, 351] on button "Next" at bounding box center [1078, 354] width 18 height 43
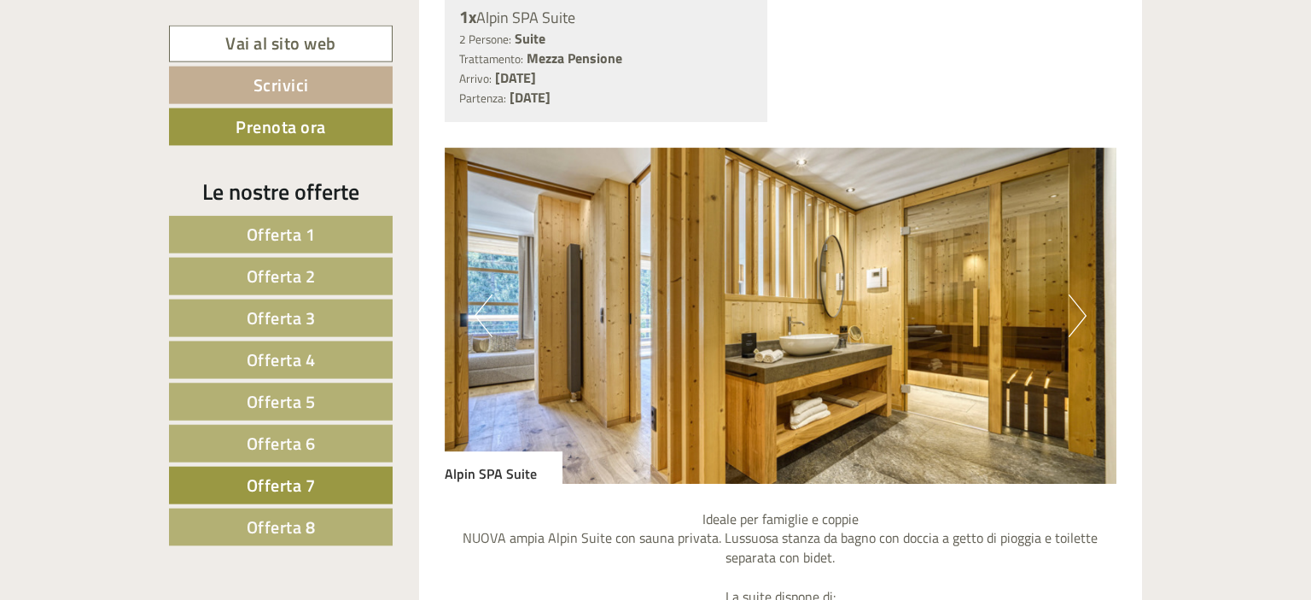
scroll to position [1425, 0]
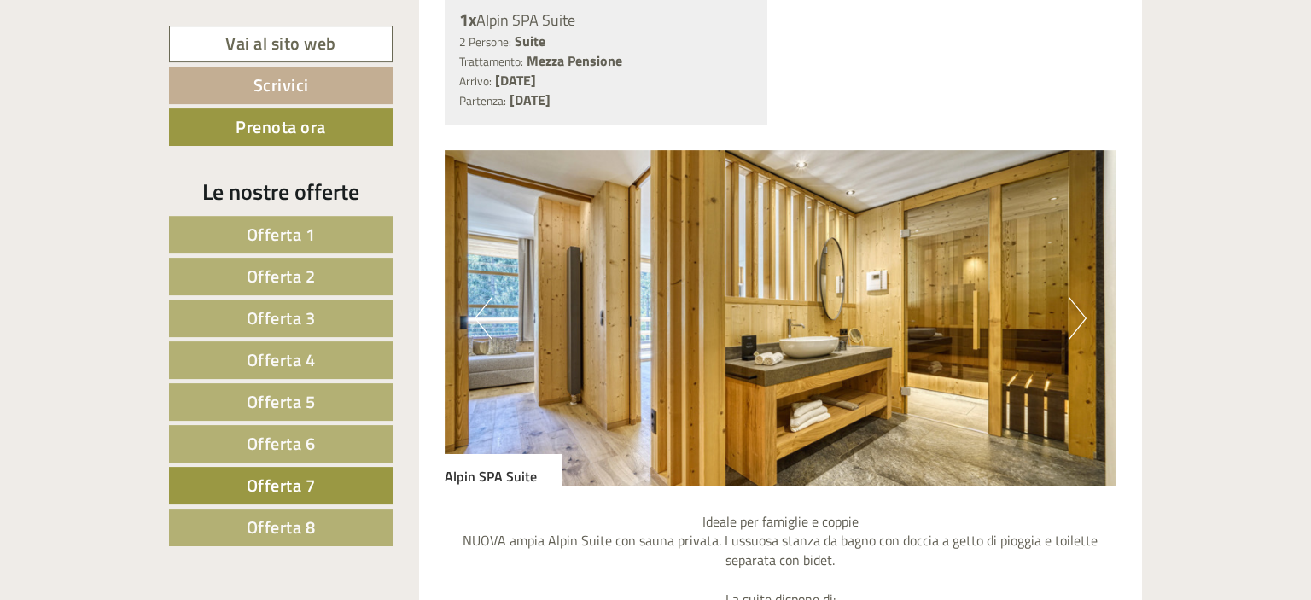
click at [1071, 321] on button "Next" at bounding box center [1078, 318] width 18 height 43
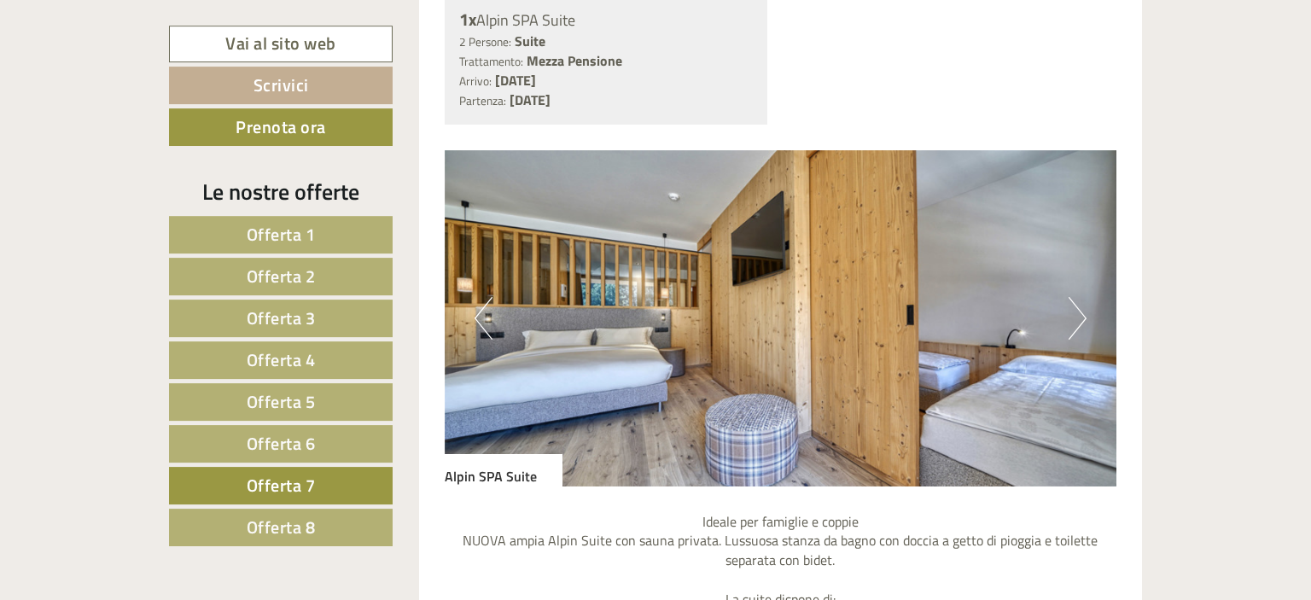
click at [1071, 320] on button "Next" at bounding box center [1078, 318] width 18 height 43
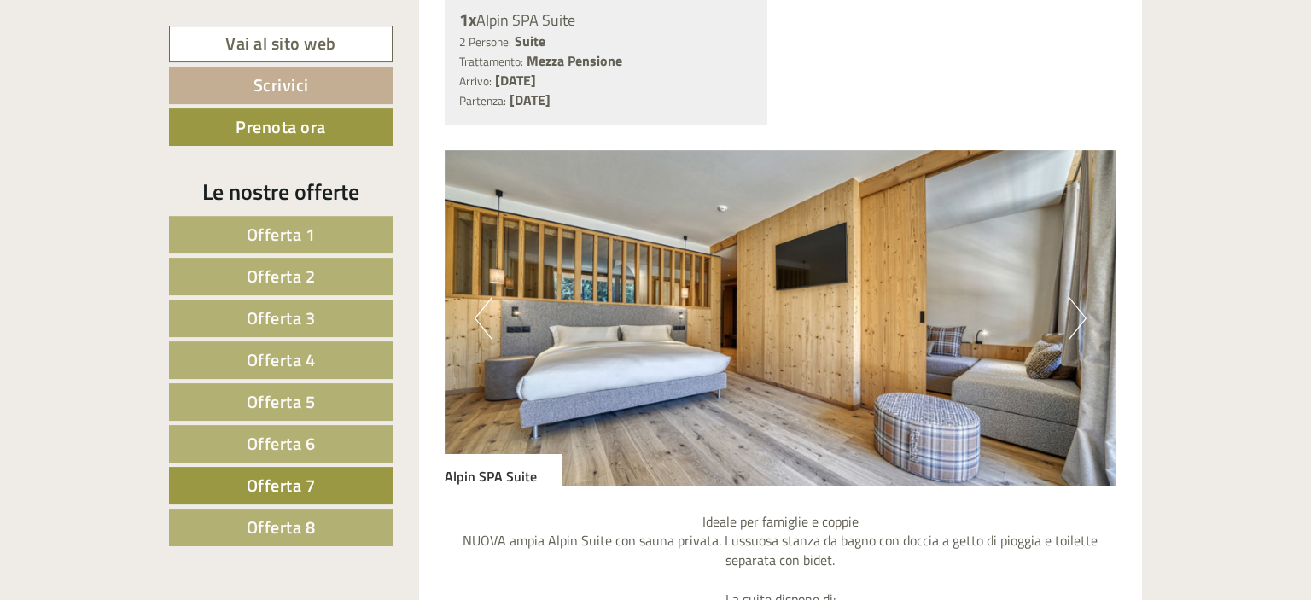
click at [1071, 320] on button "Next" at bounding box center [1078, 318] width 18 height 43
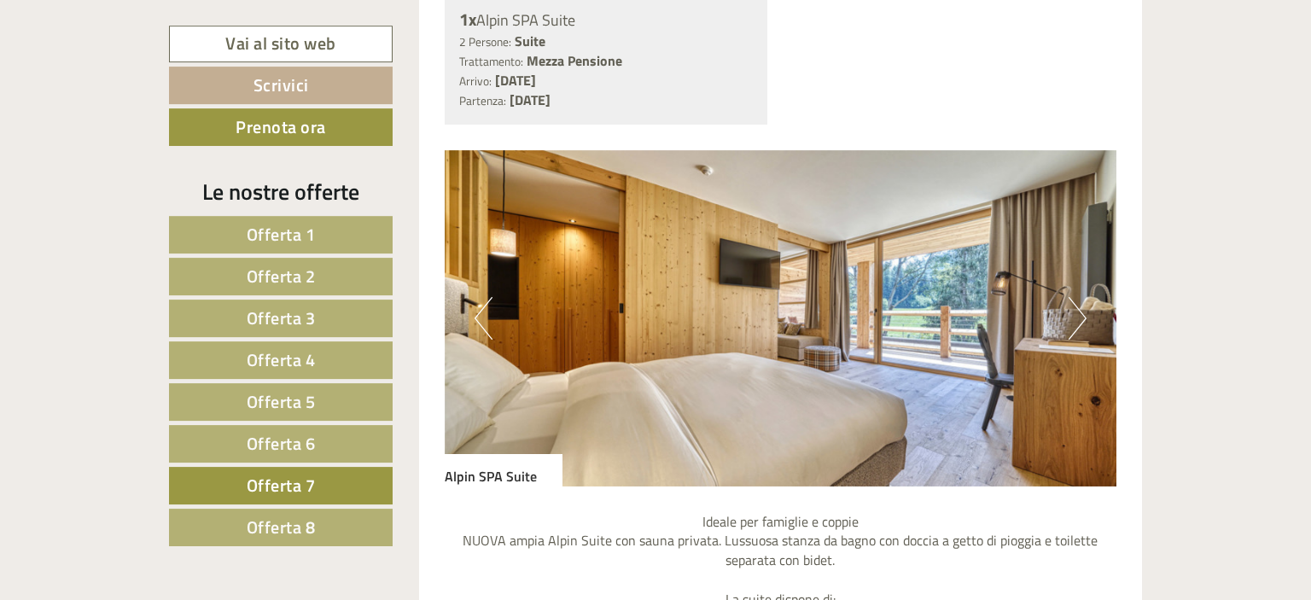
click at [1071, 320] on button "Next" at bounding box center [1078, 318] width 18 height 43
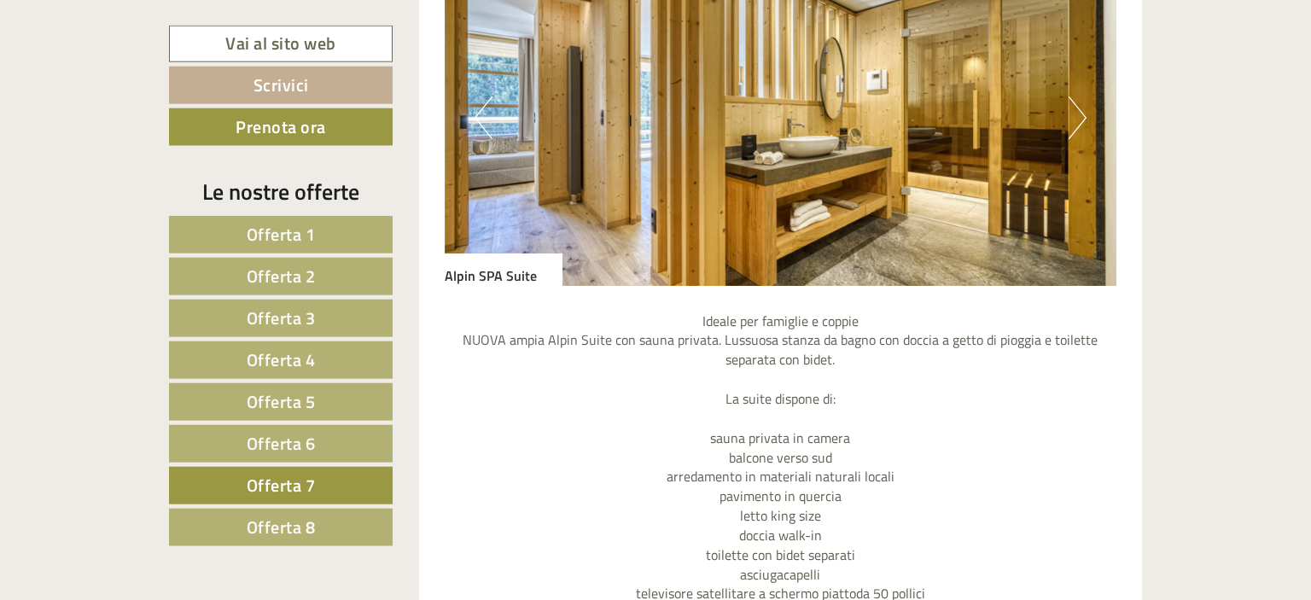
scroll to position [1625, 0]
click at [332, 509] on link "Offerta 8" at bounding box center [281, 528] width 224 height 38
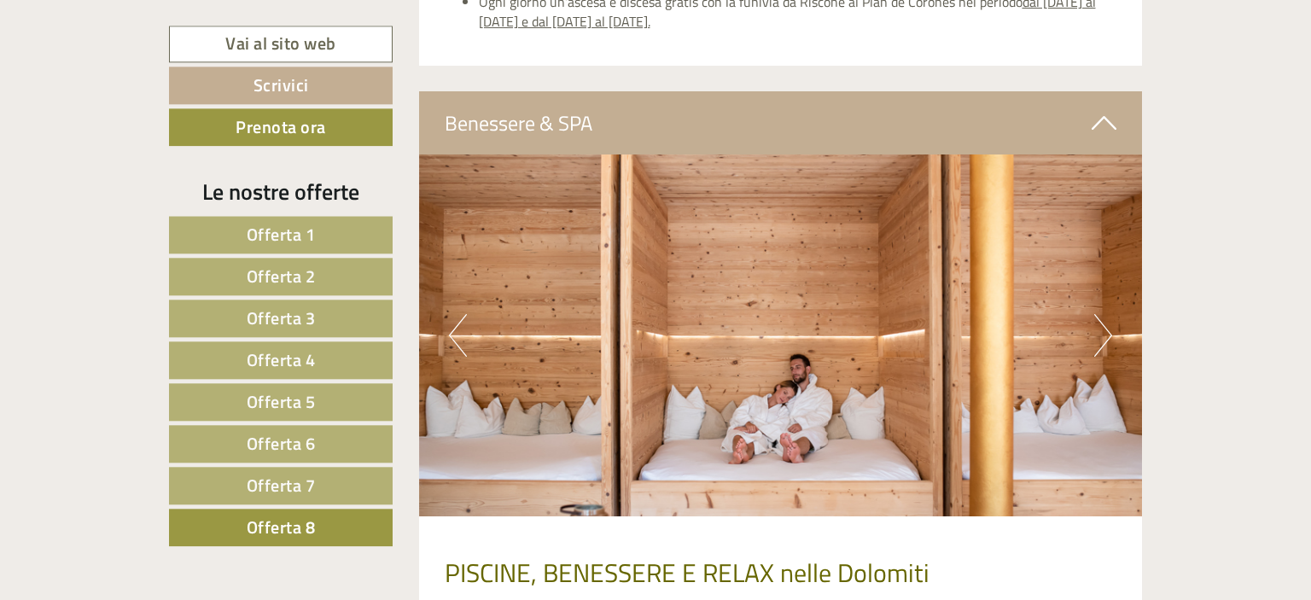
scroll to position [3269, 0]
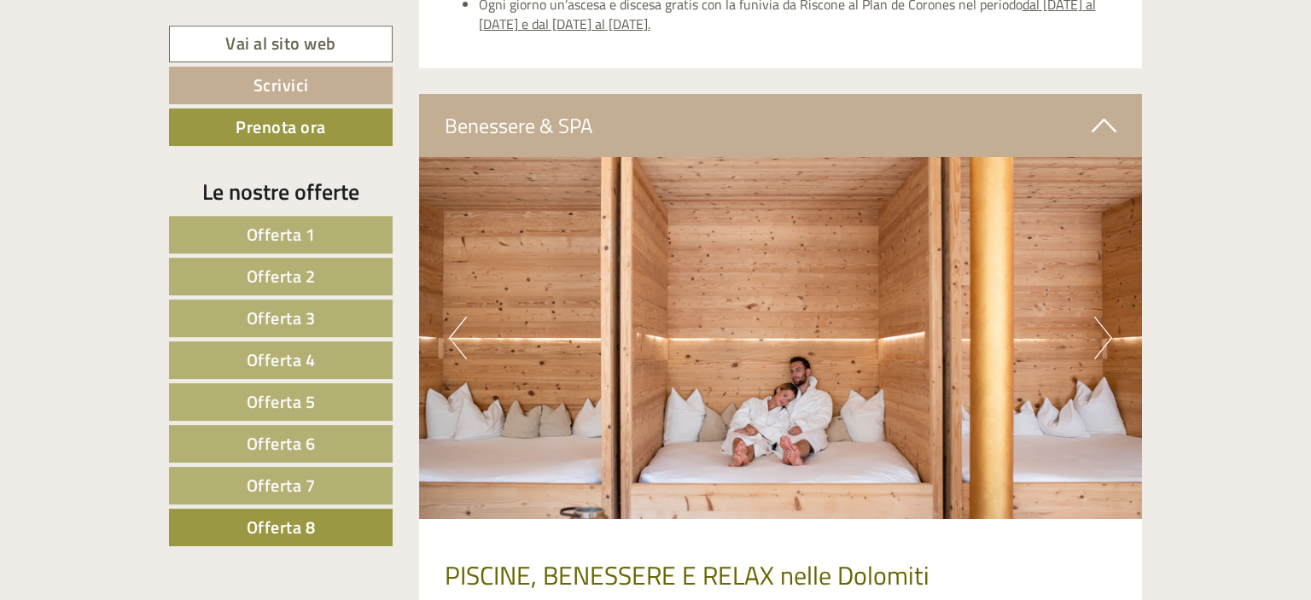
click at [1118, 333] on img at bounding box center [781, 338] width 724 height 362
click at [1102, 341] on button "Next" at bounding box center [1104, 338] width 18 height 43
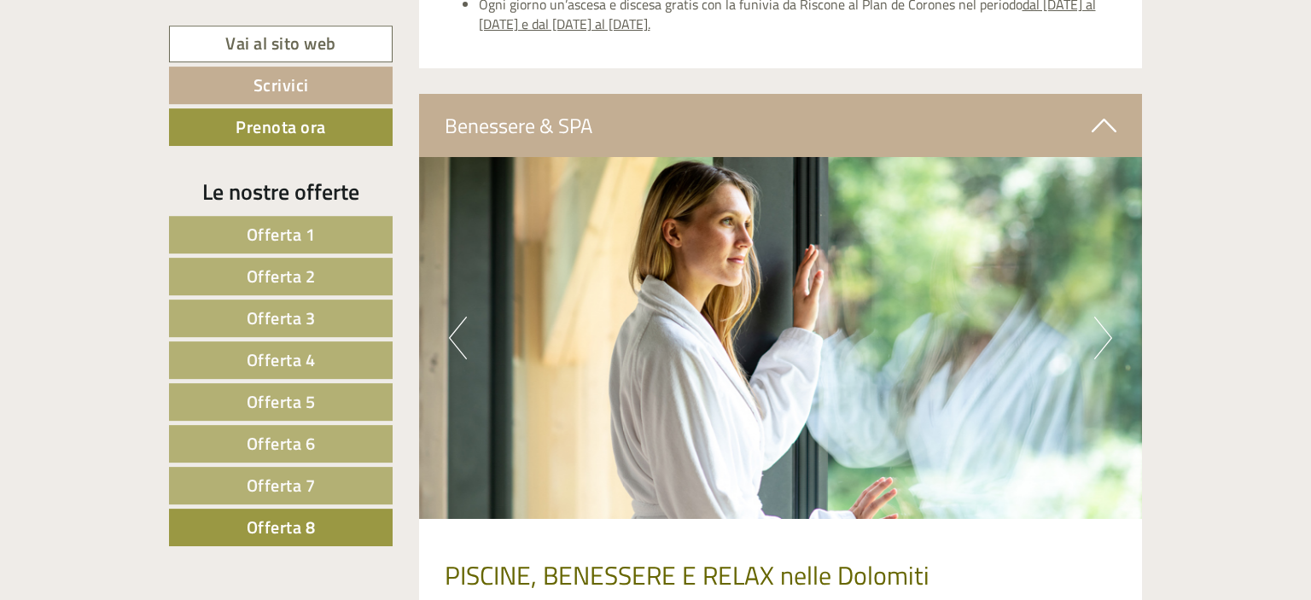
click at [1102, 341] on button "Next" at bounding box center [1104, 338] width 18 height 43
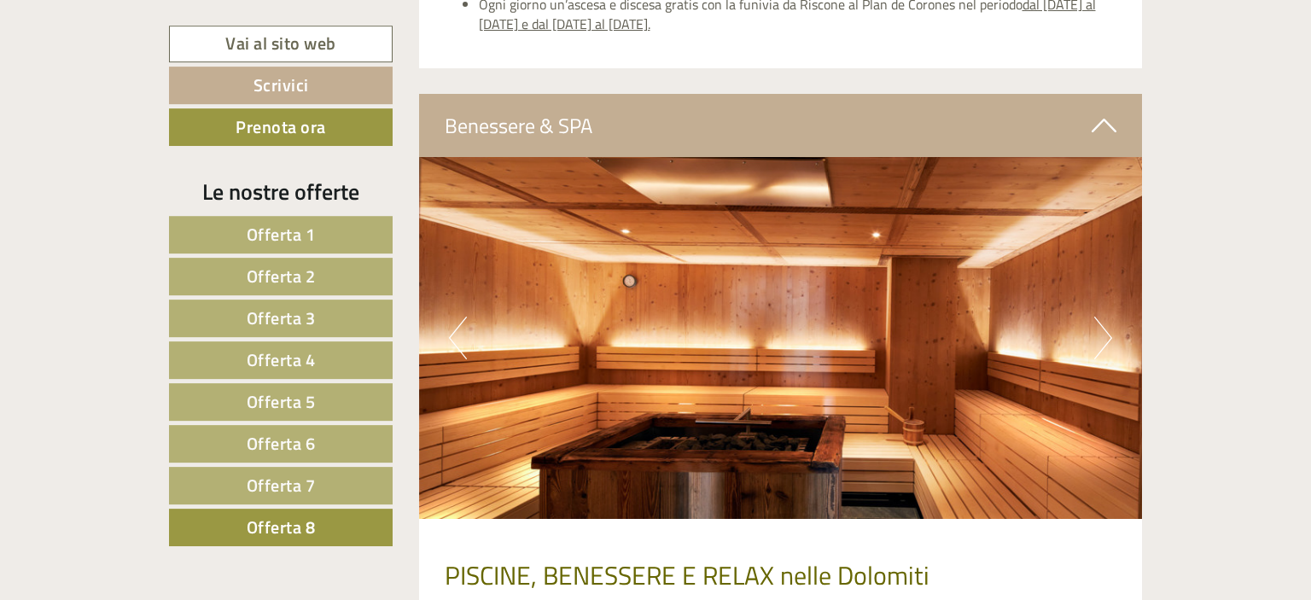
click at [1102, 341] on button "Next" at bounding box center [1104, 338] width 18 height 43
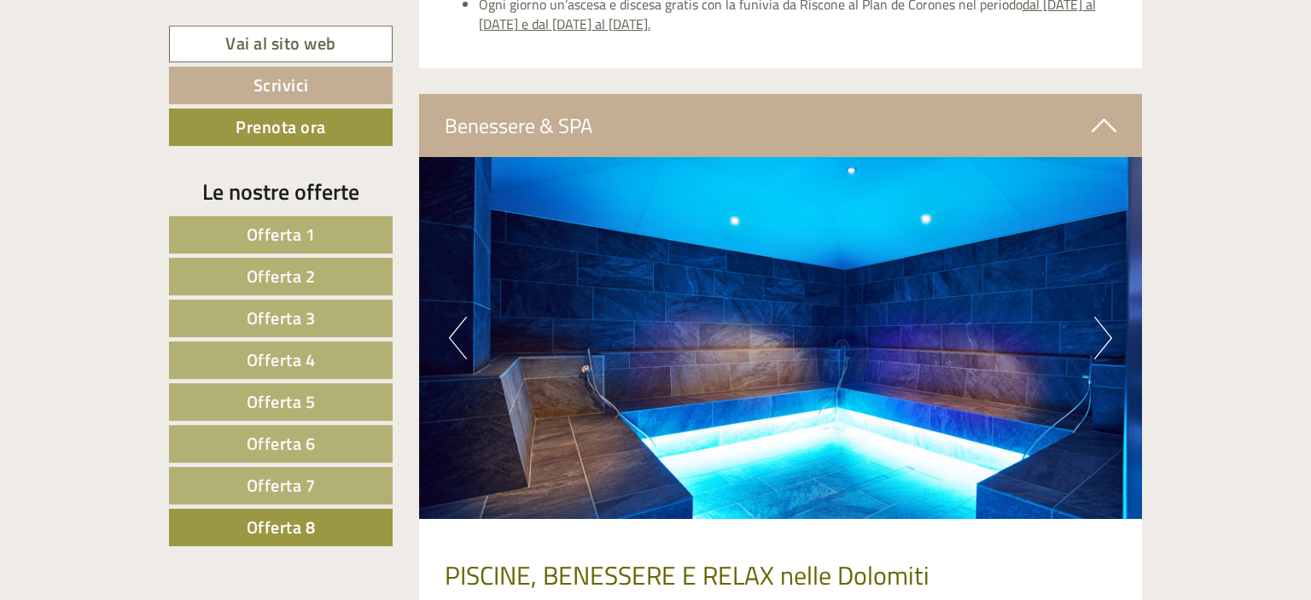
click at [1102, 341] on button "Next" at bounding box center [1104, 338] width 18 height 43
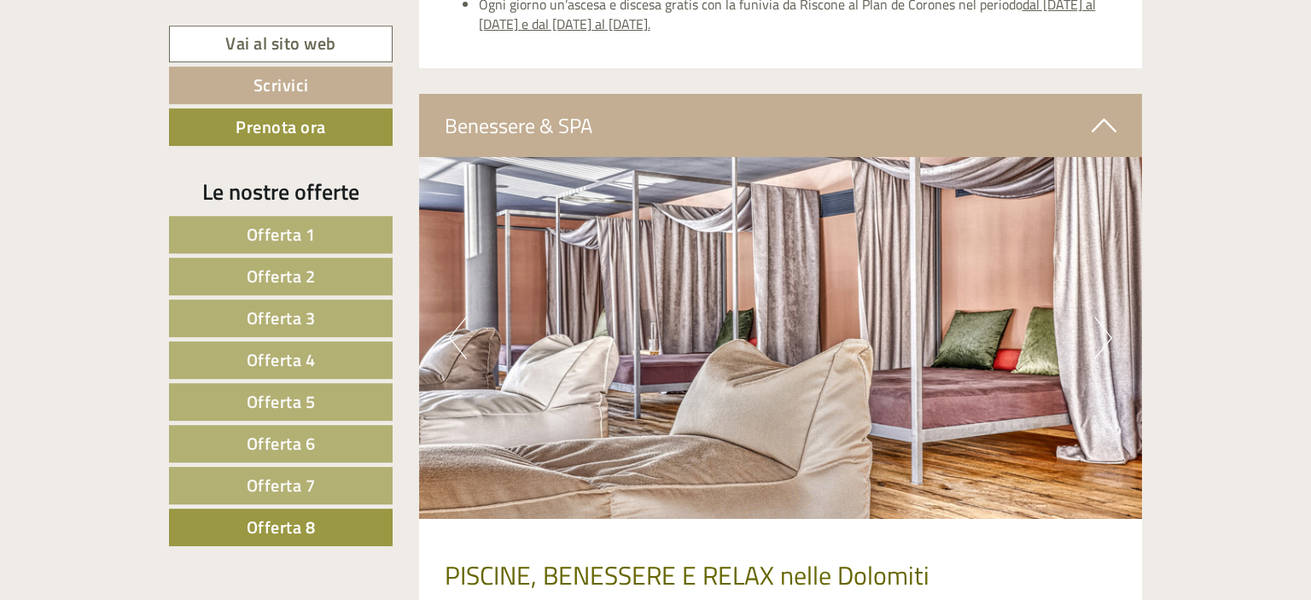
click at [1102, 341] on button "Next" at bounding box center [1104, 338] width 18 height 43
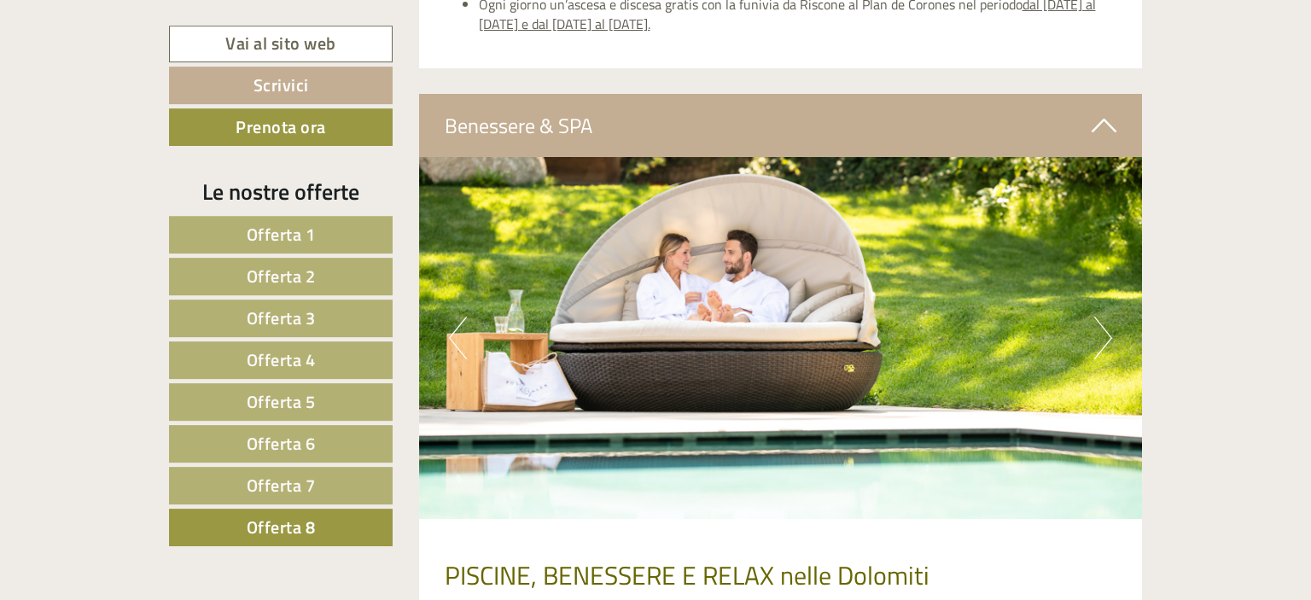
click at [1102, 341] on button "Next" at bounding box center [1104, 338] width 18 height 43
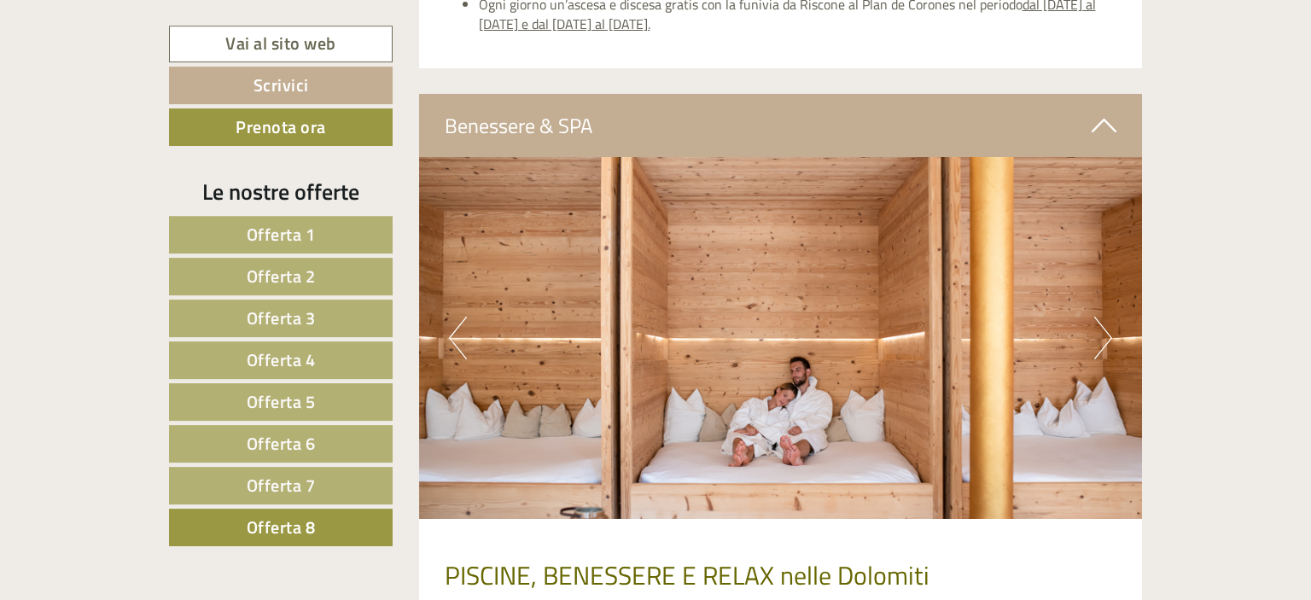
click at [1102, 341] on button "Next" at bounding box center [1104, 338] width 18 height 43
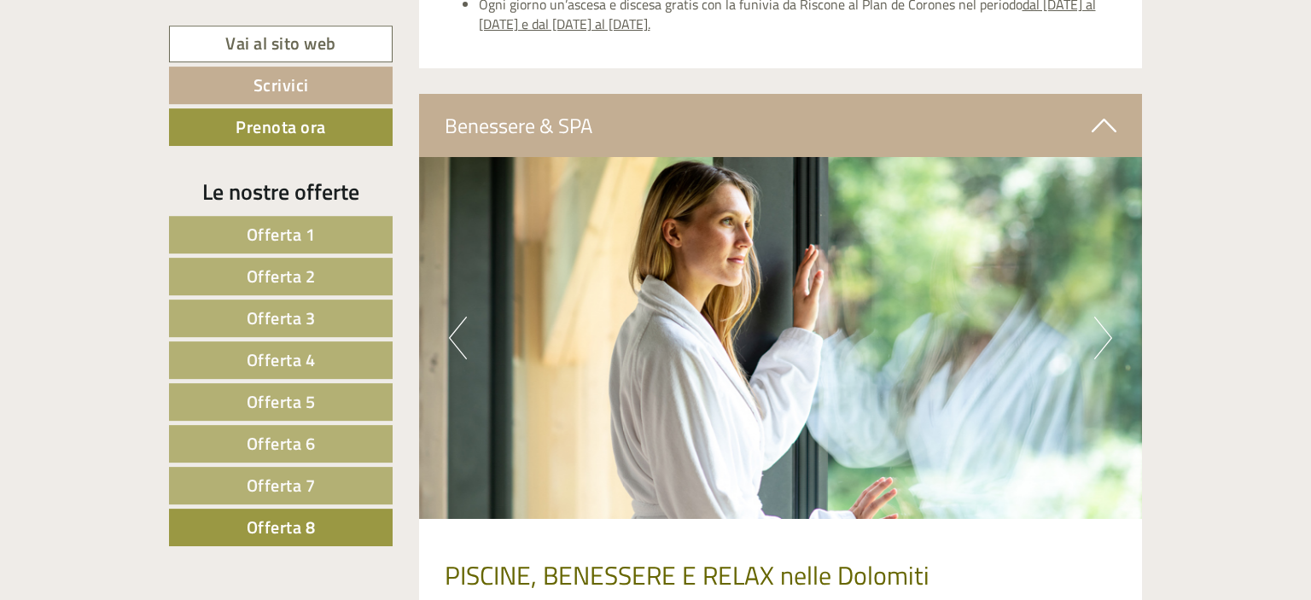
click at [1102, 341] on button "Next" at bounding box center [1104, 338] width 18 height 43
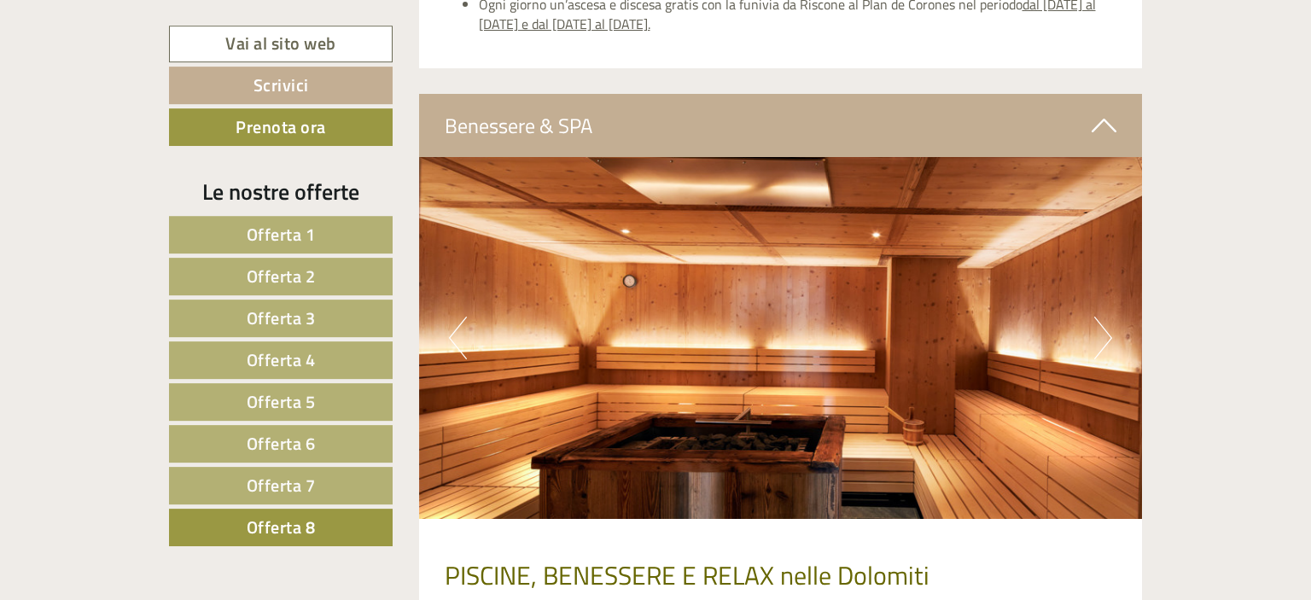
click at [1102, 341] on button "Next" at bounding box center [1104, 338] width 18 height 43
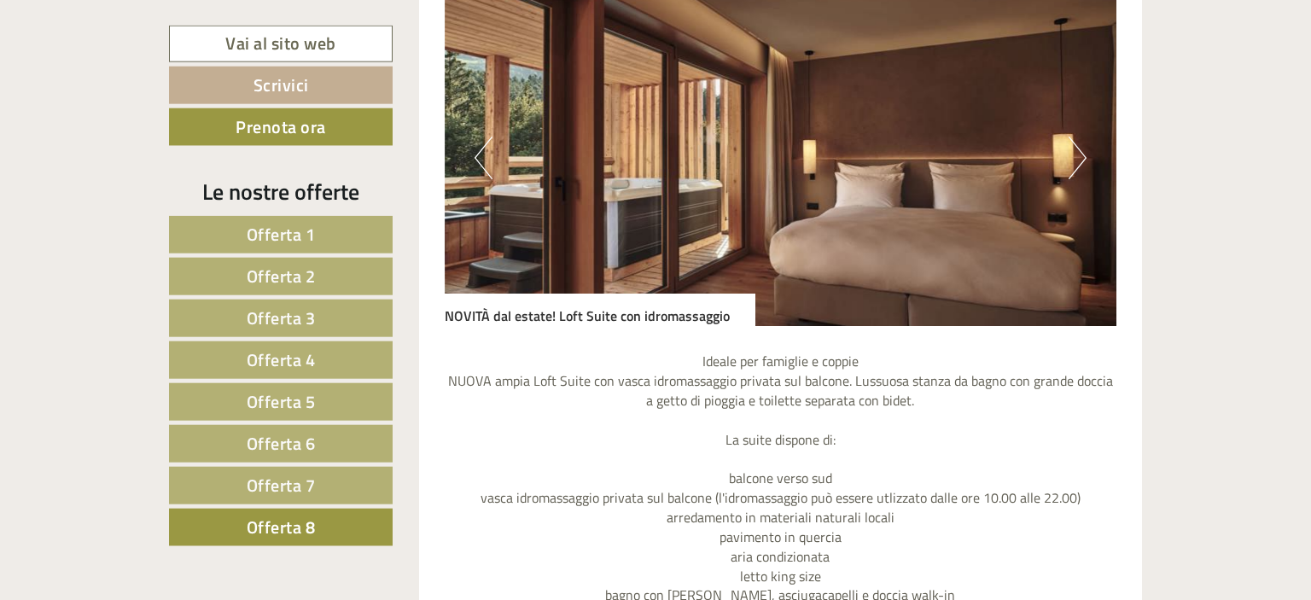
scroll to position [1605, 0]
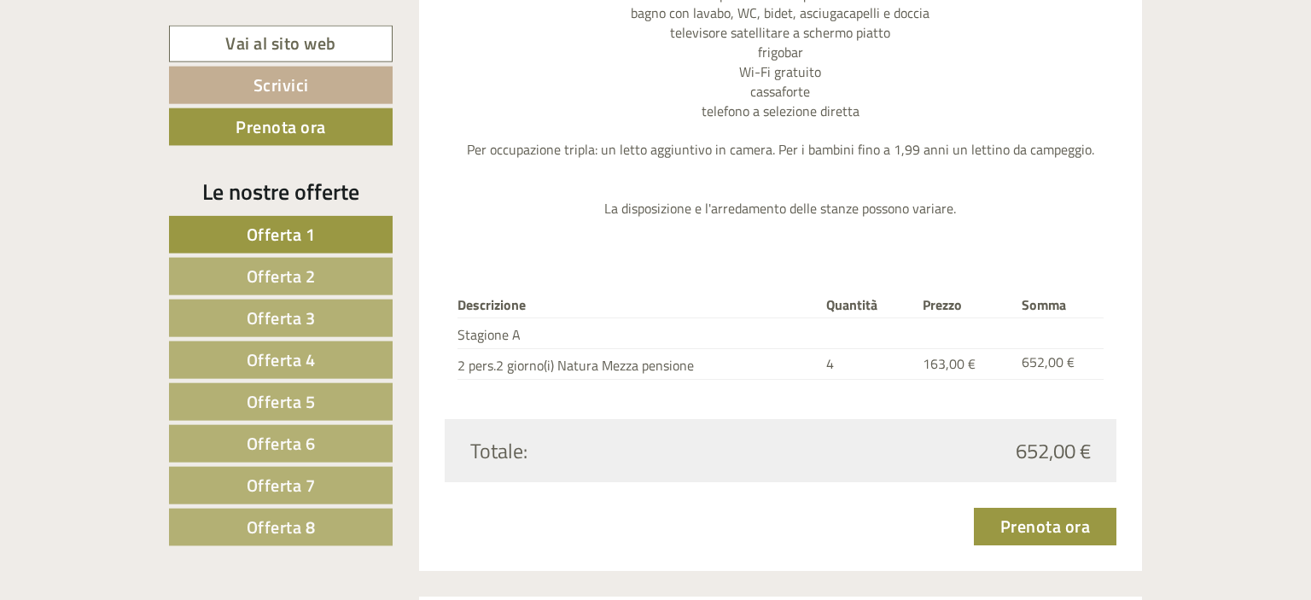
scroll to position [2088, 0]
click at [268, 532] on span "Offerta 8" at bounding box center [281, 527] width 69 height 26
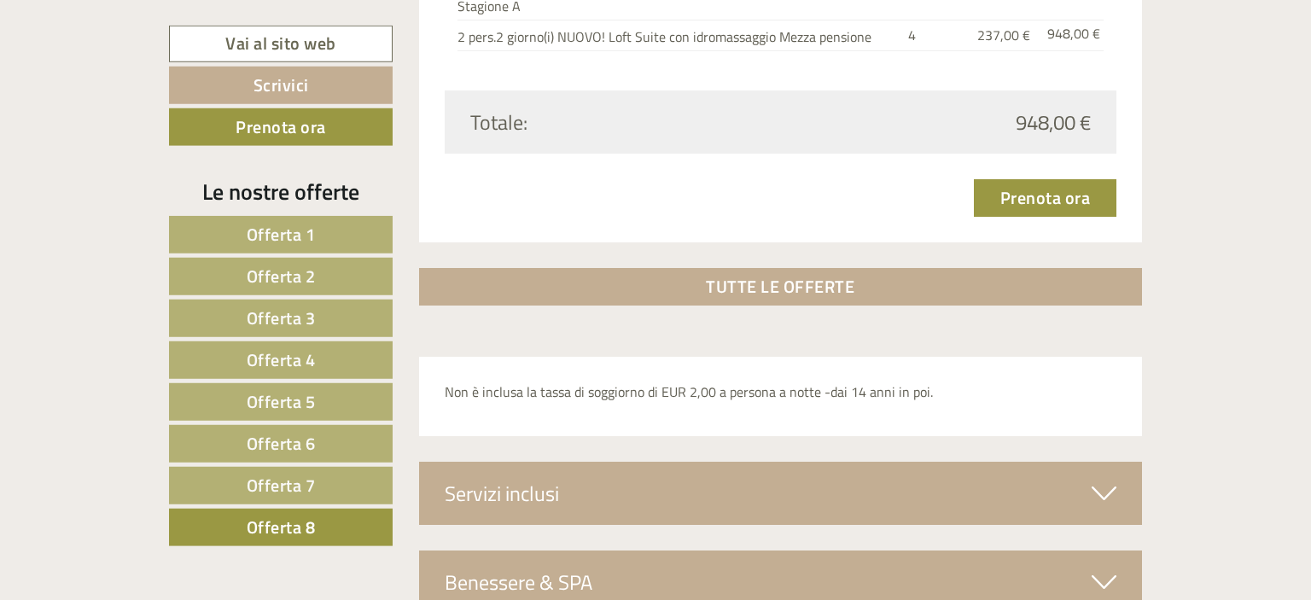
scroll to position [2558, 0]
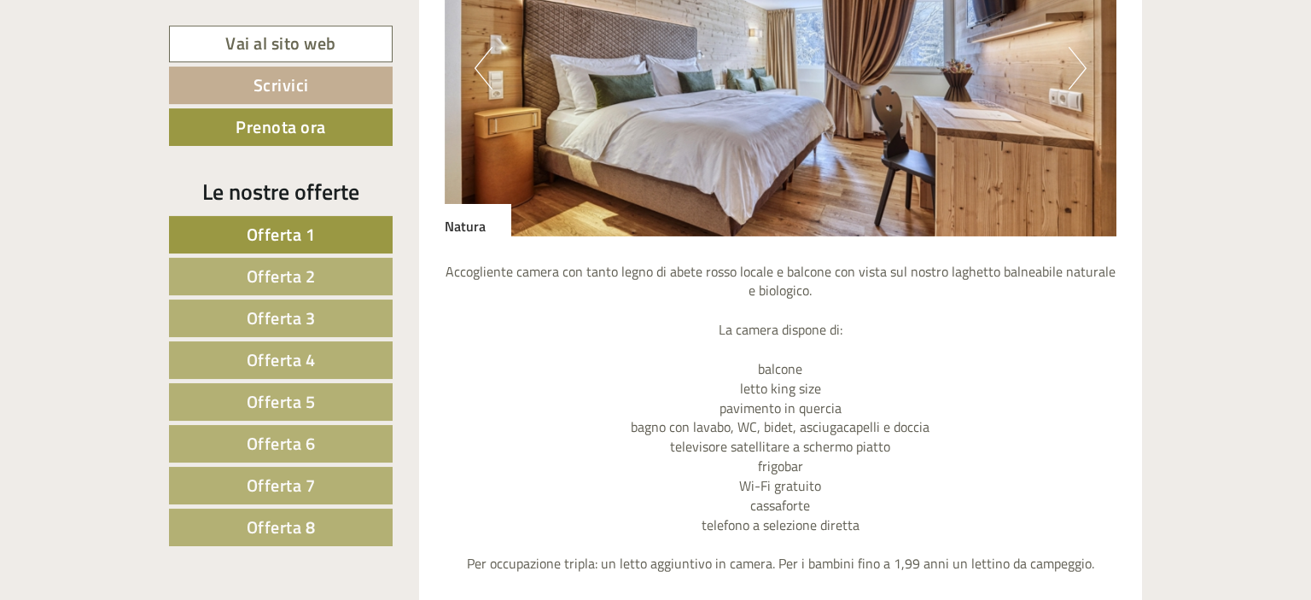
scroll to position [1500, 0]
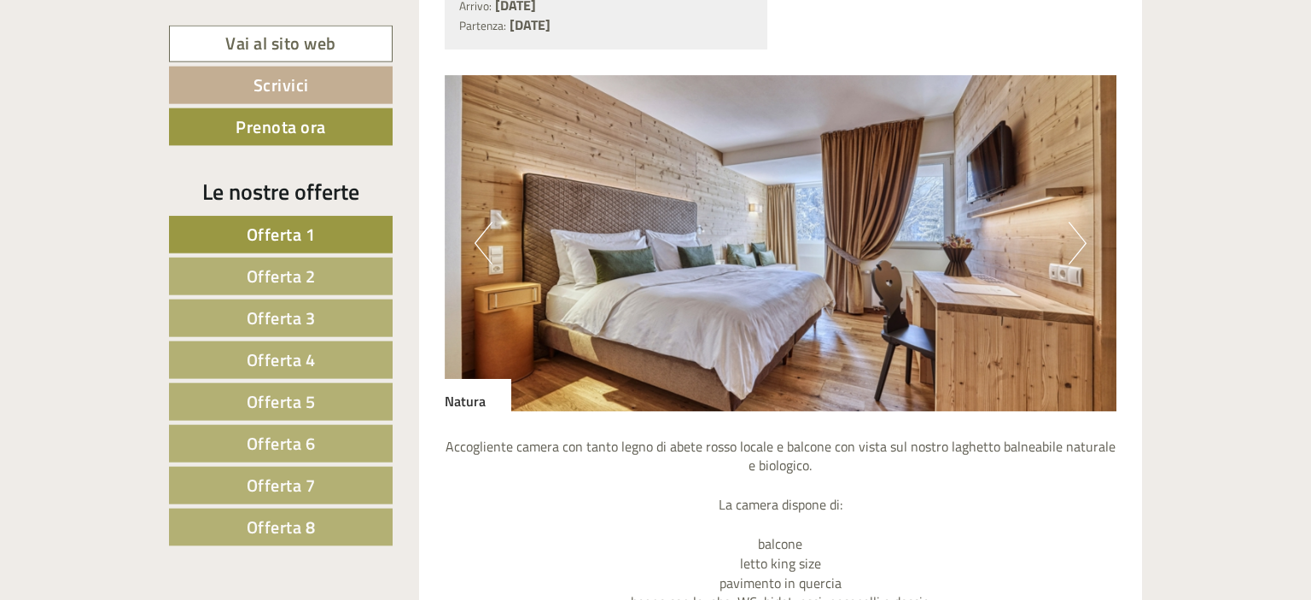
click at [1069, 245] on button "Next" at bounding box center [1078, 243] width 18 height 43
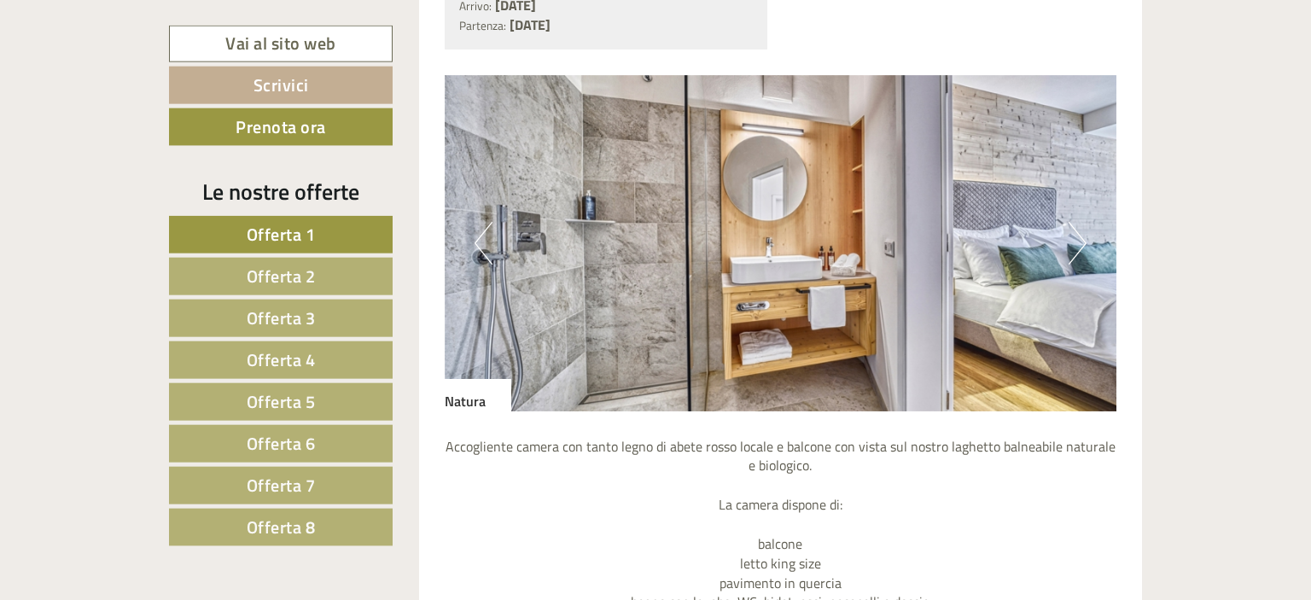
click at [1068, 245] on img at bounding box center [781, 243] width 673 height 336
click at [1082, 250] on button "Next" at bounding box center [1078, 243] width 18 height 43
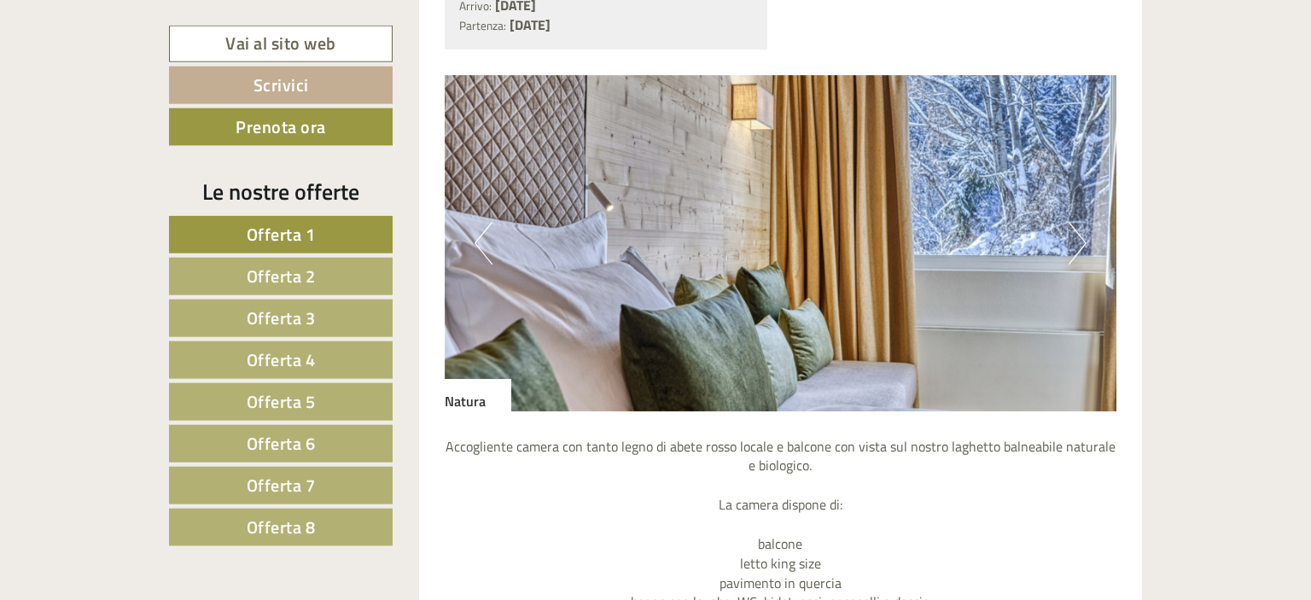
click at [1082, 250] on button "Next" at bounding box center [1078, 243] width 18 height 43
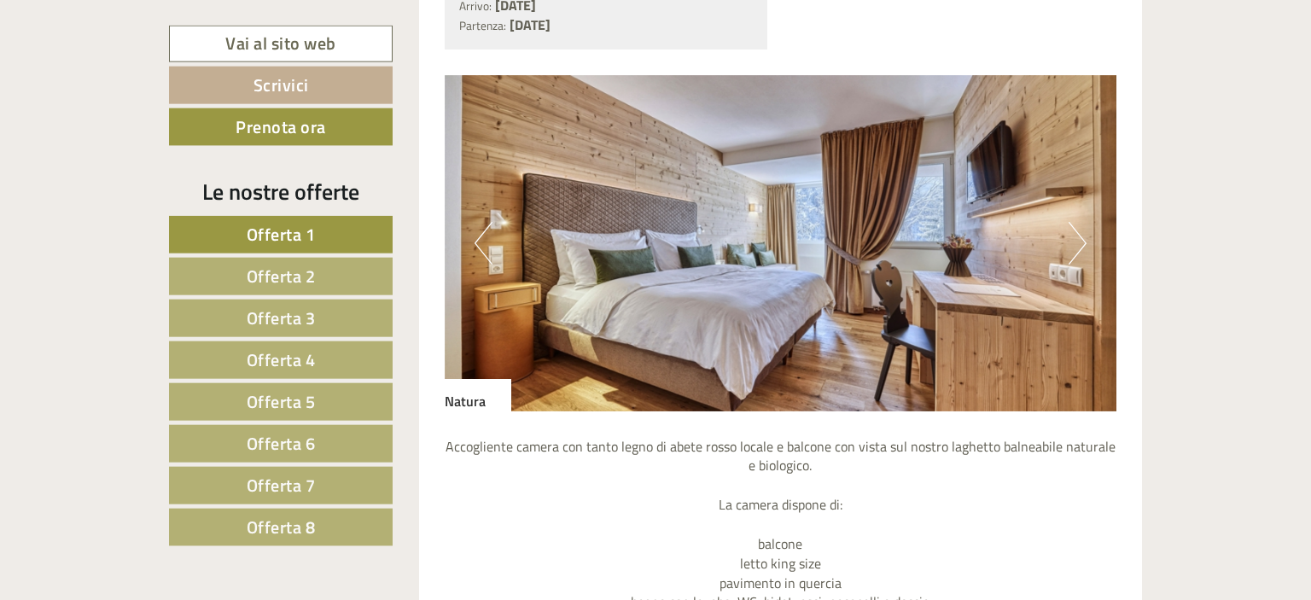
click at [1082, 250] on button "Next" at bounding box center [1078, 243] width 18 height 43
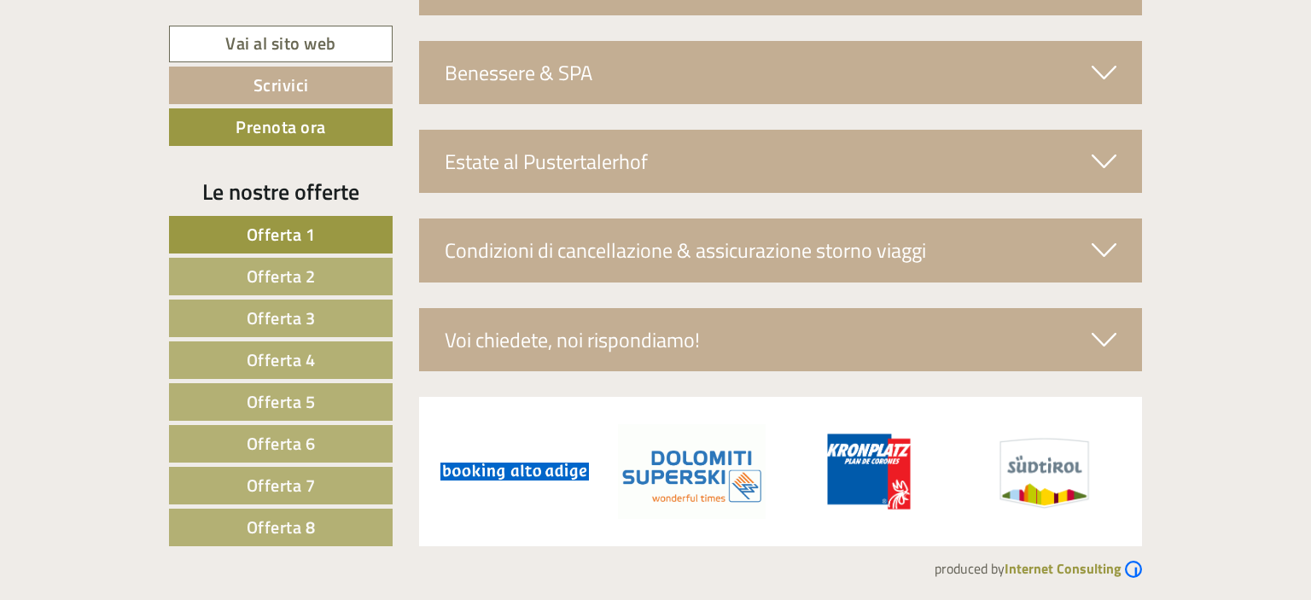
scroll to position [5223, 0]
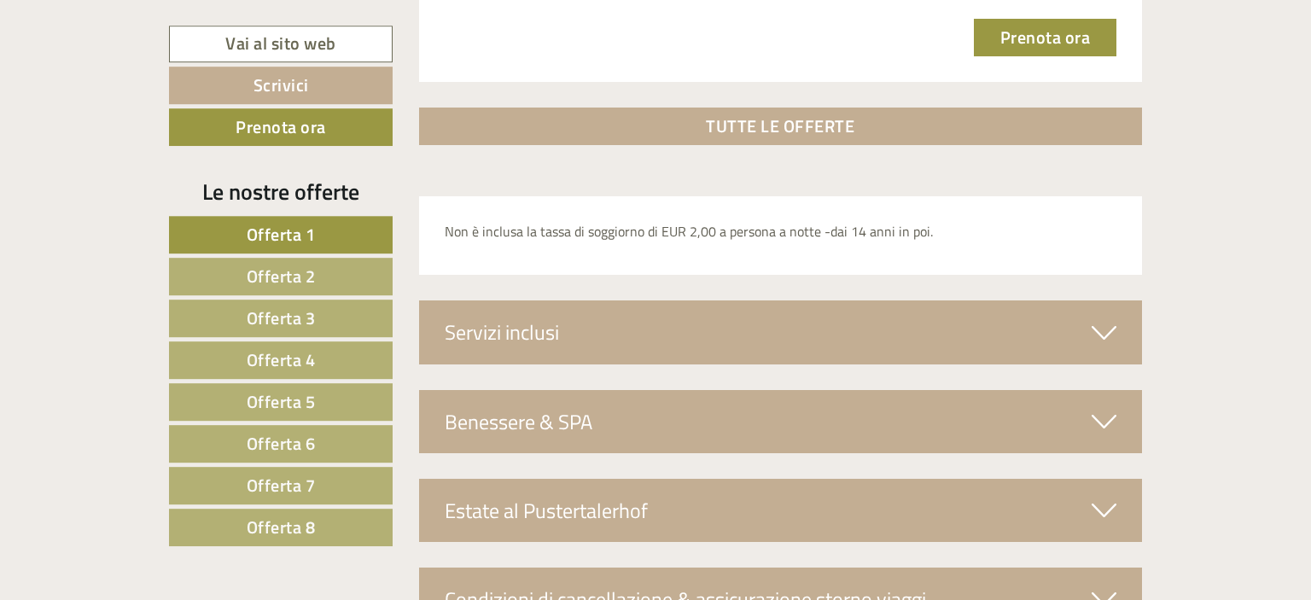
click at [811, 339] on div "Servizi inclusi" at bounding box center [781, 332] width 724 height 63
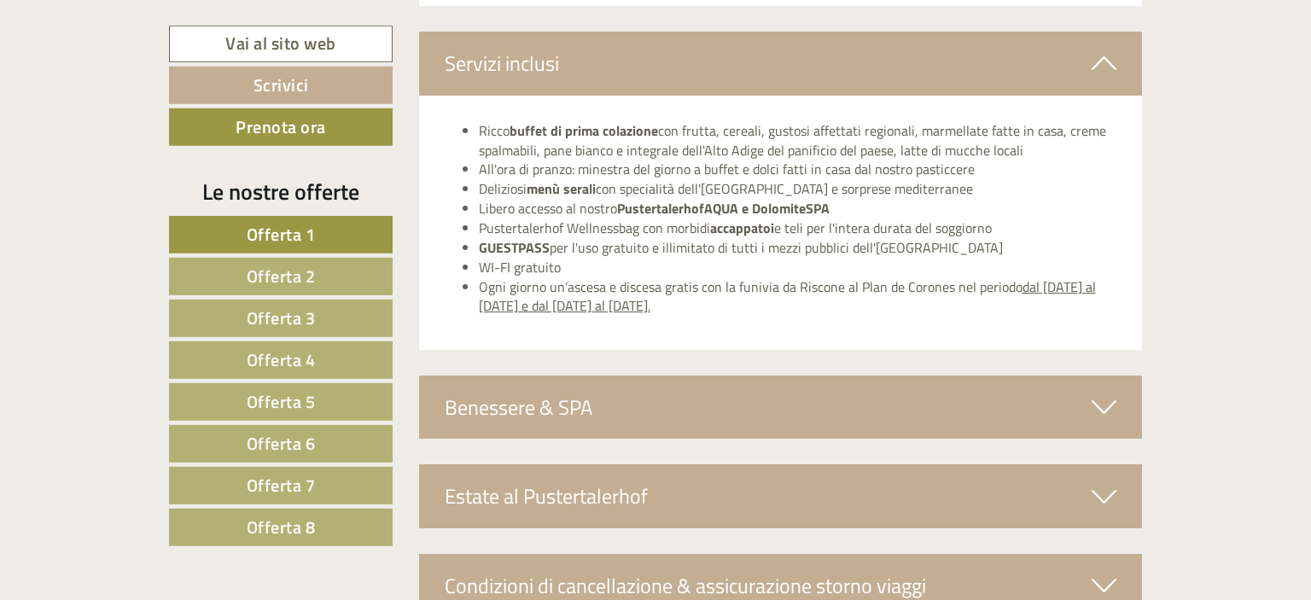
scroll to position [5594, 0]
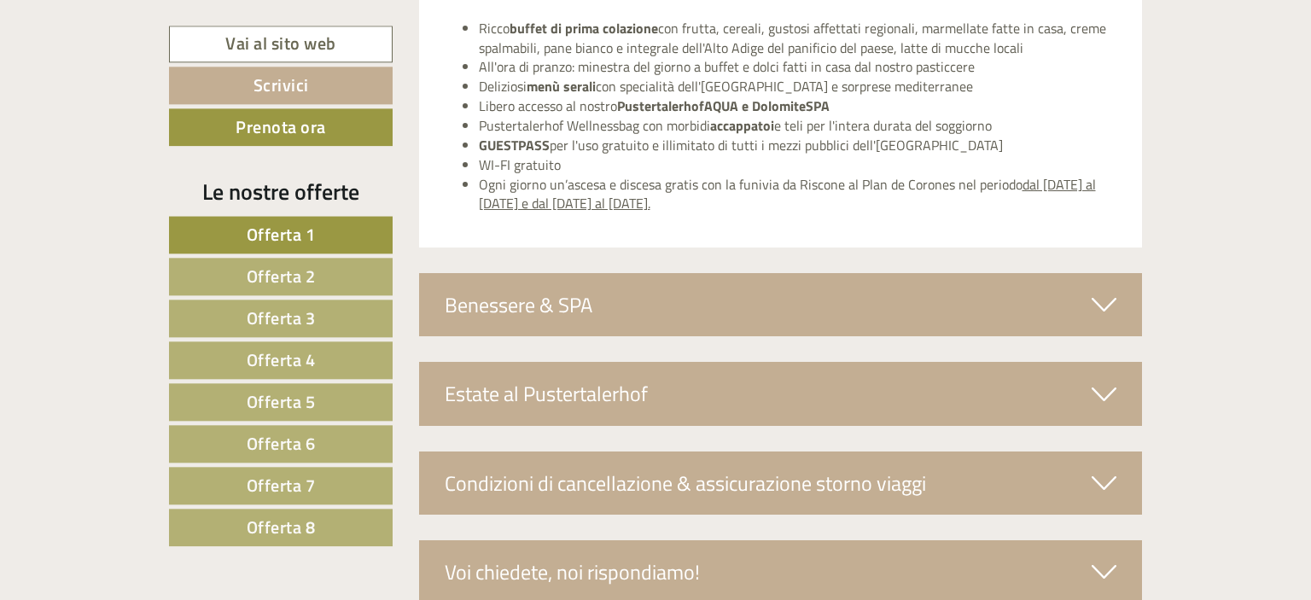
click at [753, 307] on div "Benessere & SPA" at bounding box center [781, 304] width 724 height 63
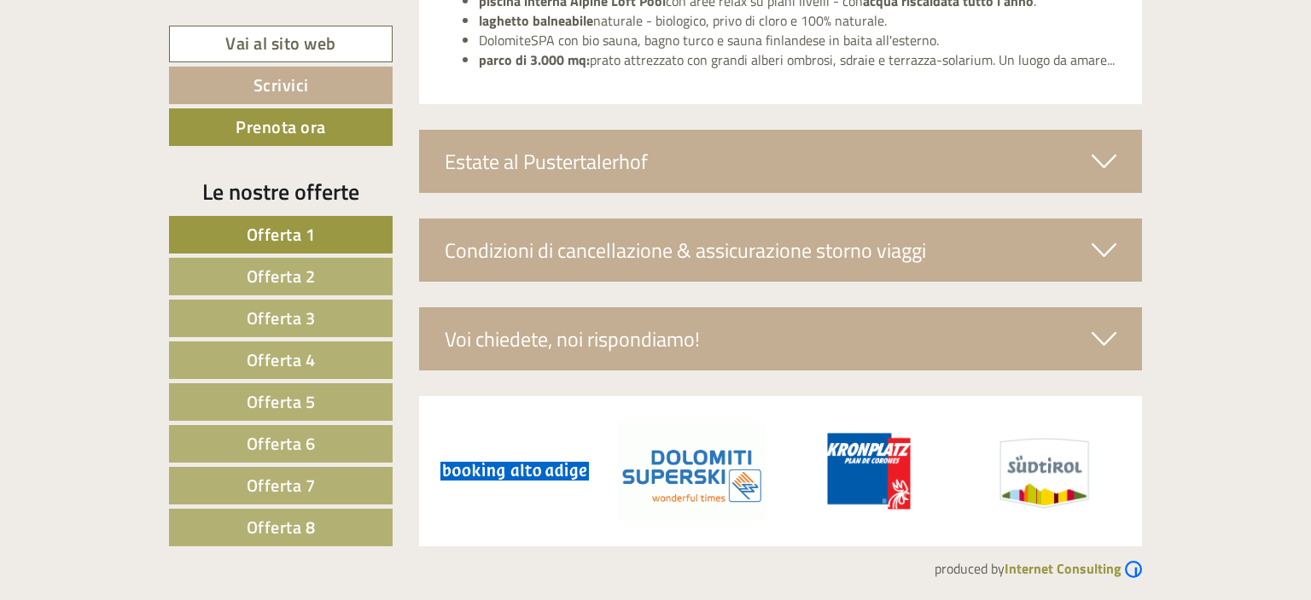
scroll to position [6043, 0]
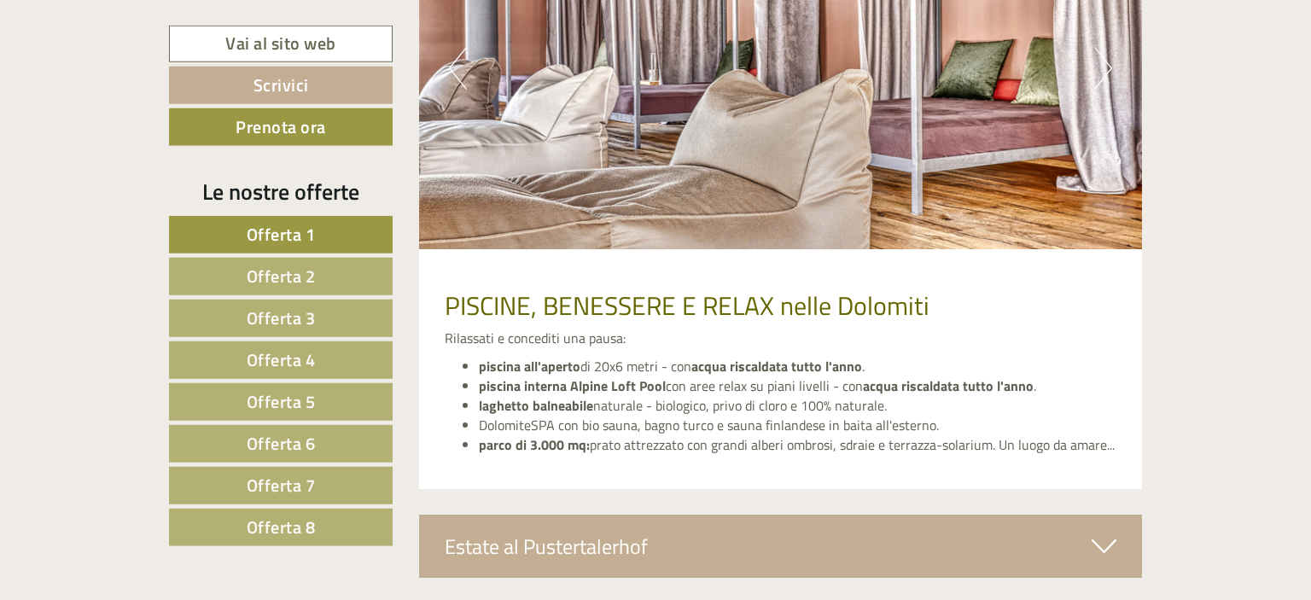
click at [279, 279] on span "Offerta 2" at bounding box center [281, 276] width 69 height 26
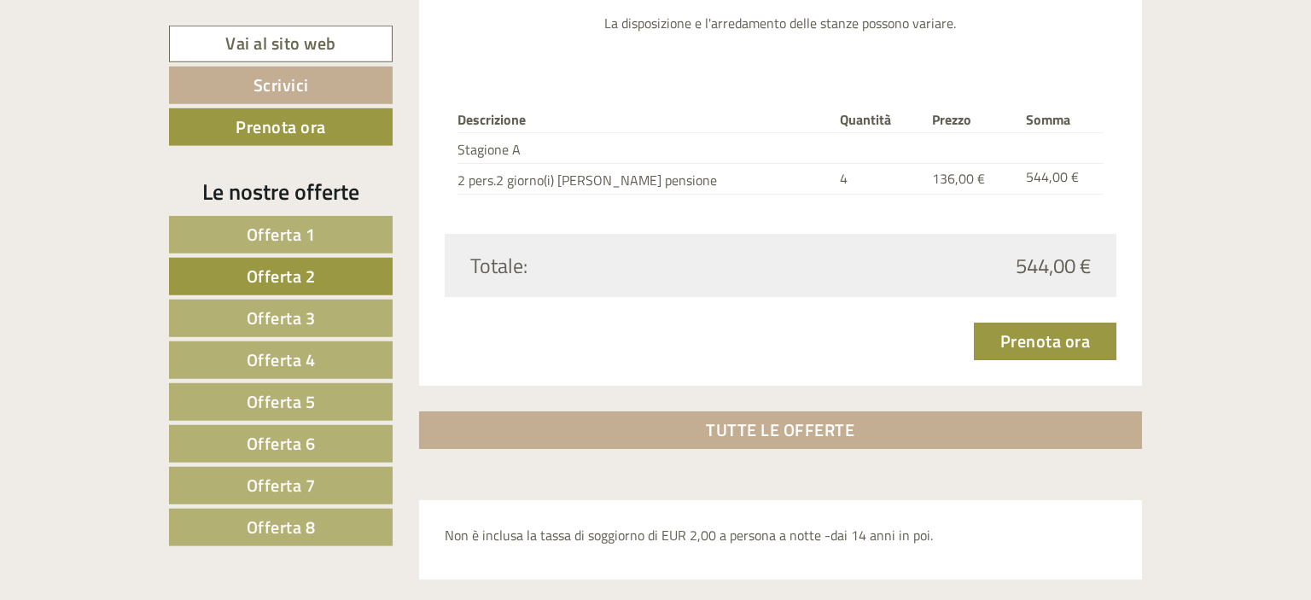
scroll to position [2065, 0]
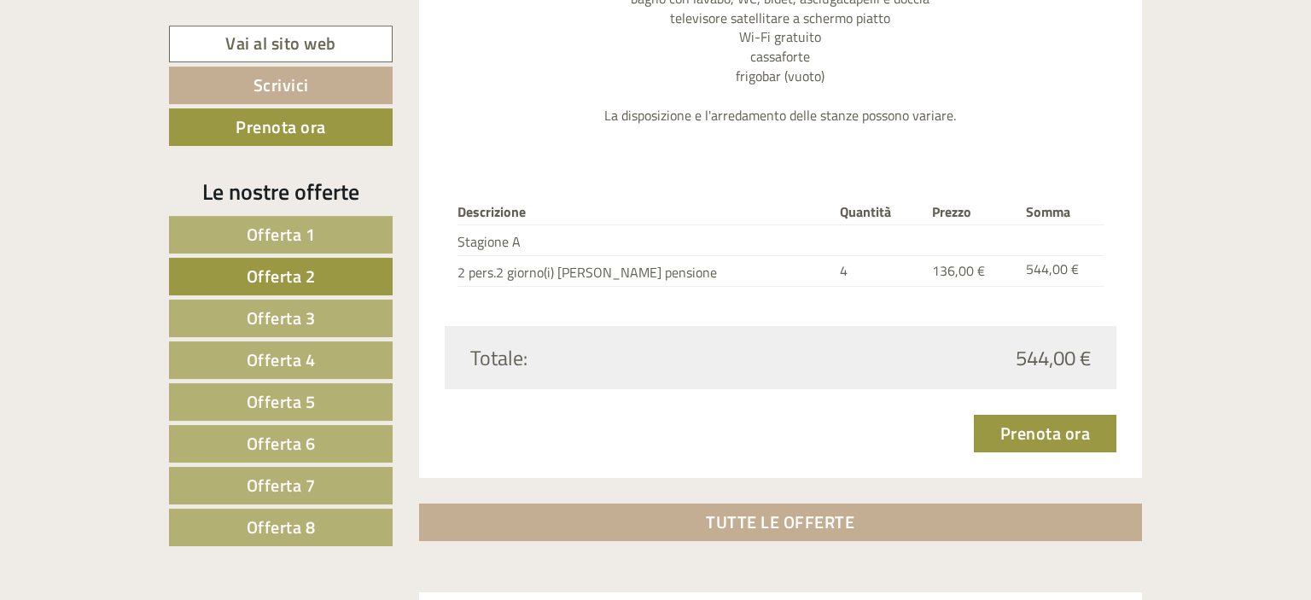
click at [349, 234] on link "Offerta 1" at bounding box center [281, 235] width 224 height 38
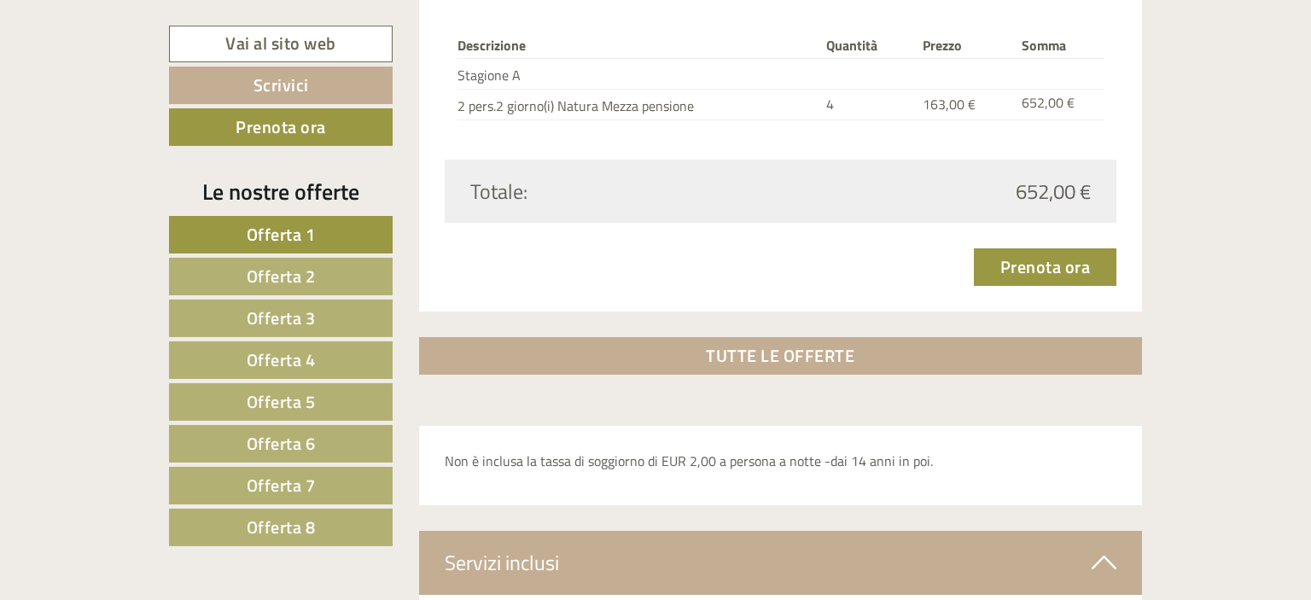
scroll to position [2479, 0]
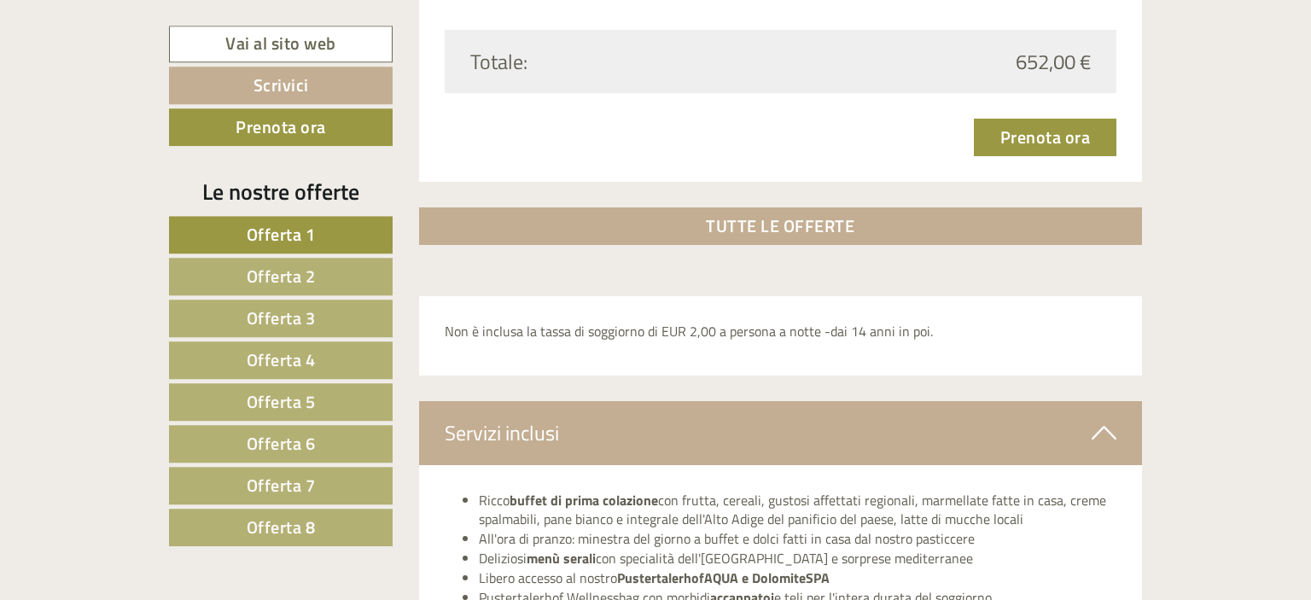
click at [295, 274] on span "Offerta 2" at bounding box center [281, 276] width 69 height 26
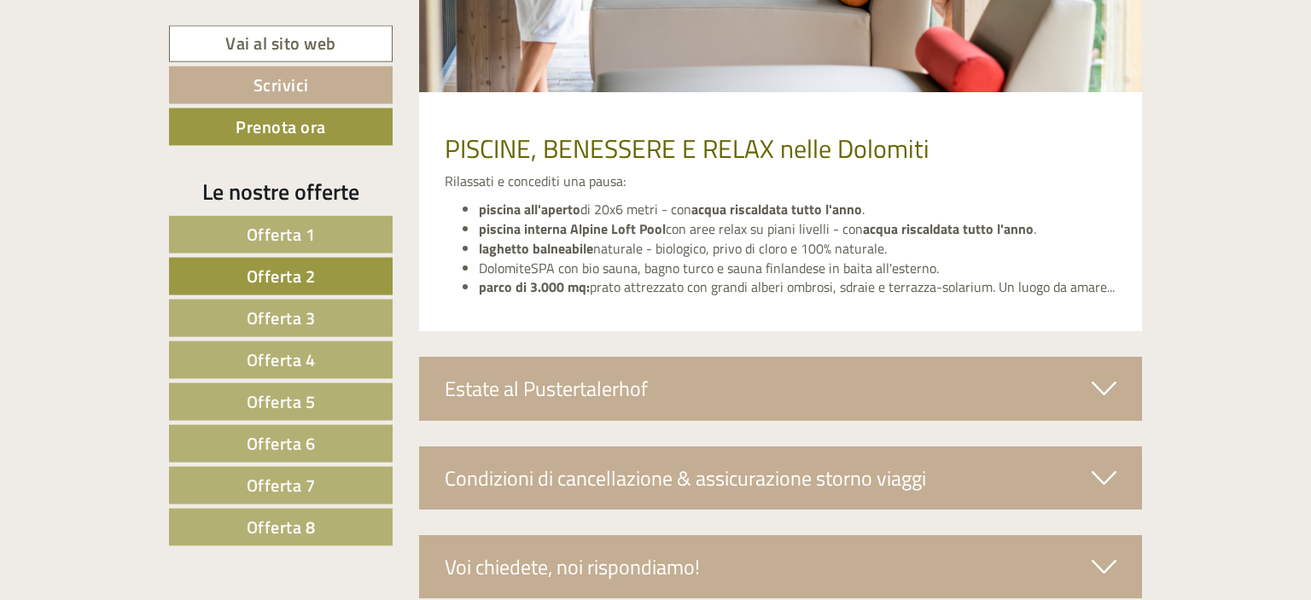
scroll to position [3442, 0]
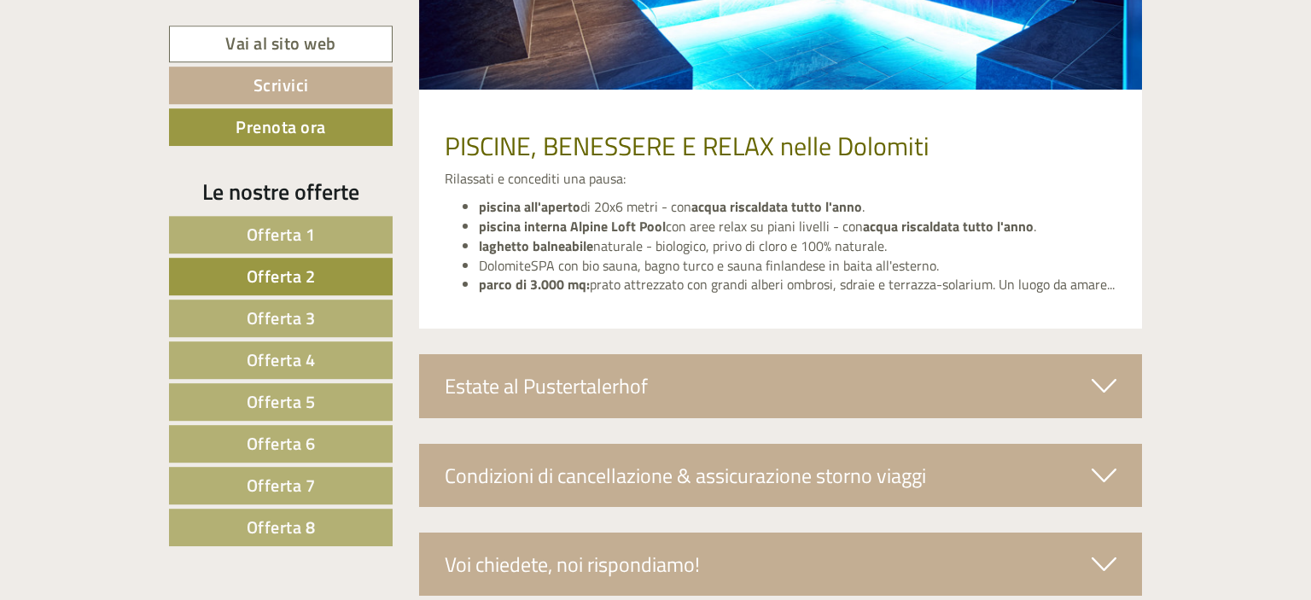
click at [287, 313] on span "Offerta 3" at bounding box center [281, 318] width 69 height 26
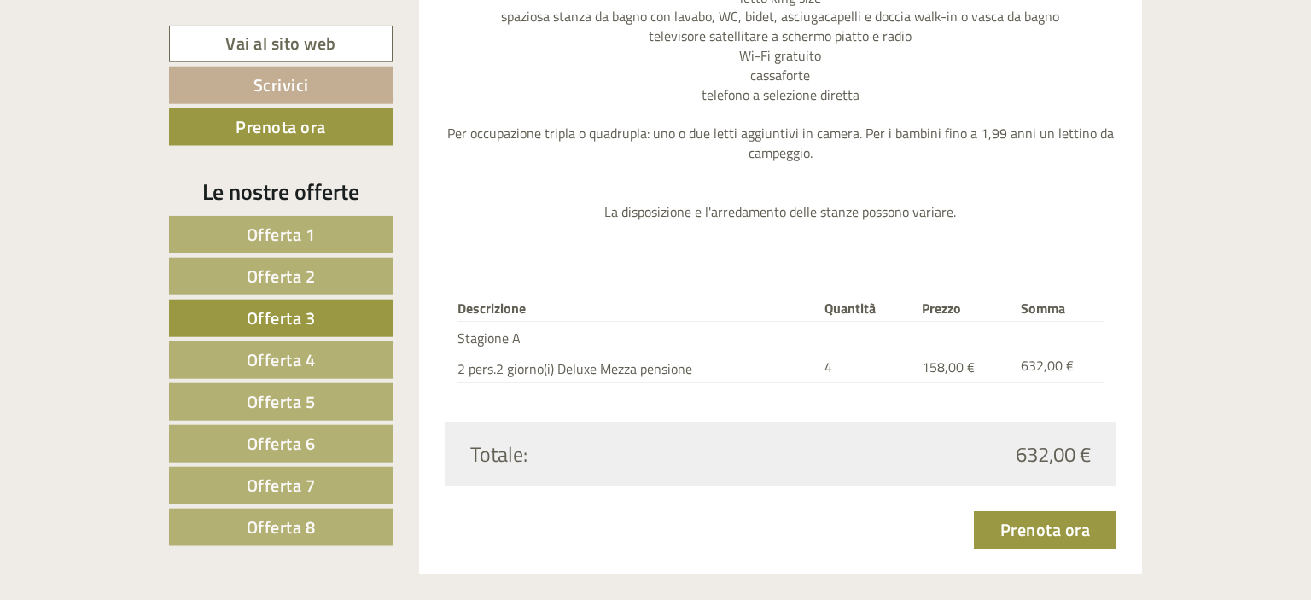
scroll to position [2170, 0]
